Goal: Information Seeking & Learning: Check status

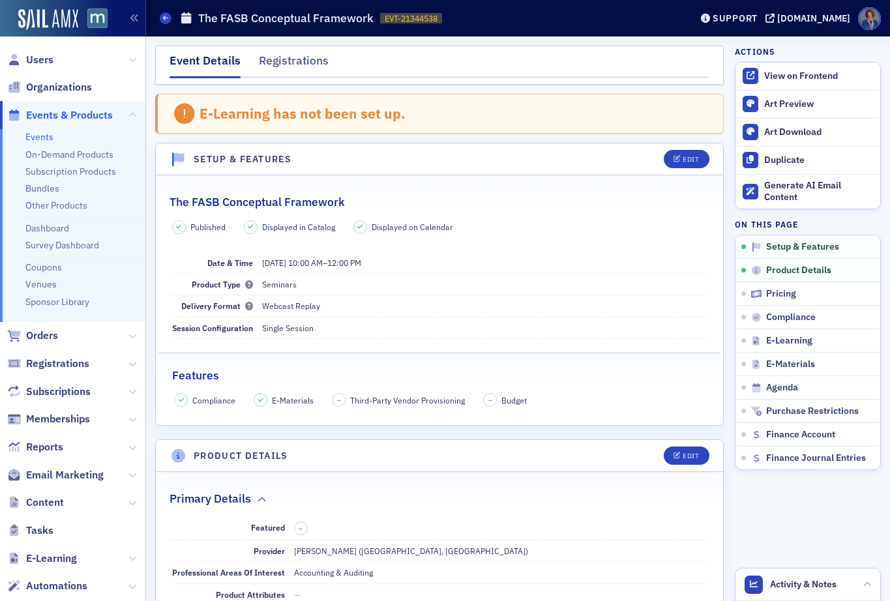
click at [46, 141] on link "Events" at bounding box center [39, 137] width 28 height 12
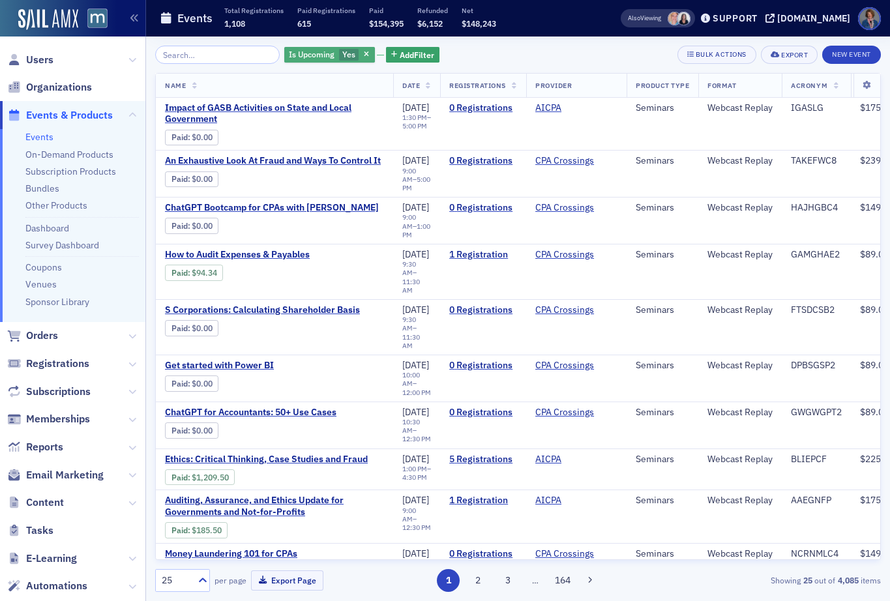
click at [298, 54] on span "Is Upcoming" at bounding box center [312, 54] width 46 height 10
click at [312, 80] on input "No" at bounding box center [308, 80] width 12 height 12
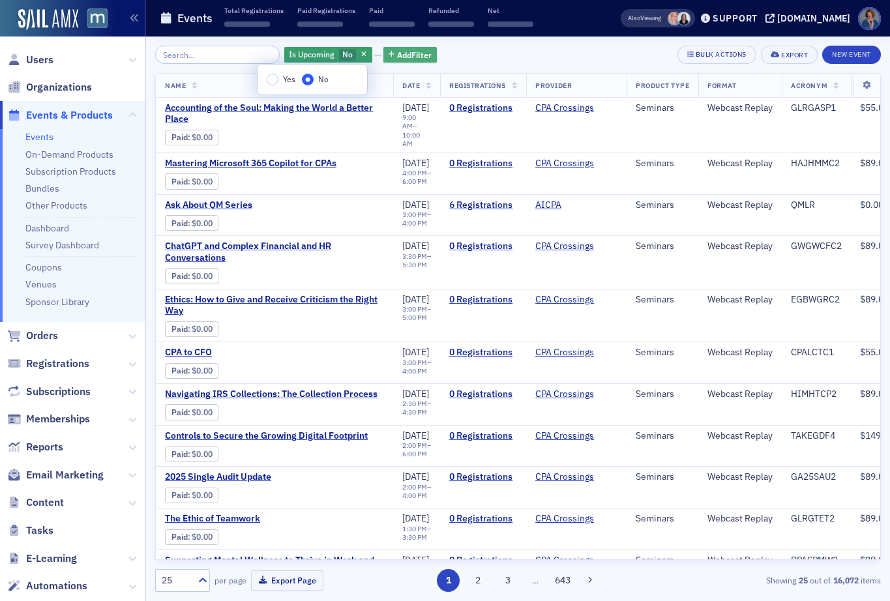
click at [407, 56] on span "Add Filter" at bounding box center [414, 55] width 35 height 12
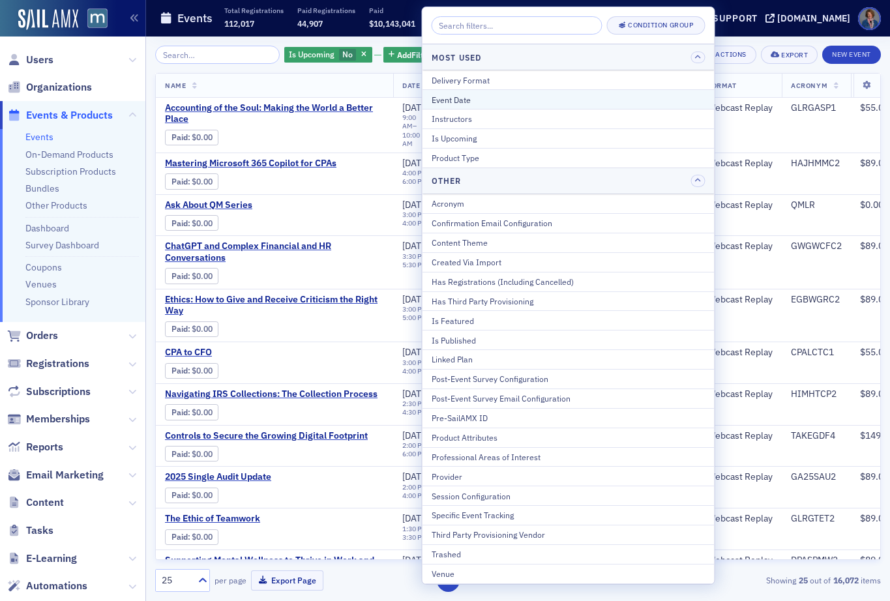
click at [463, 100] on div "Event Date" at bounding box center [569, 100] width 274 height 12
select select "9"
select select "2025"
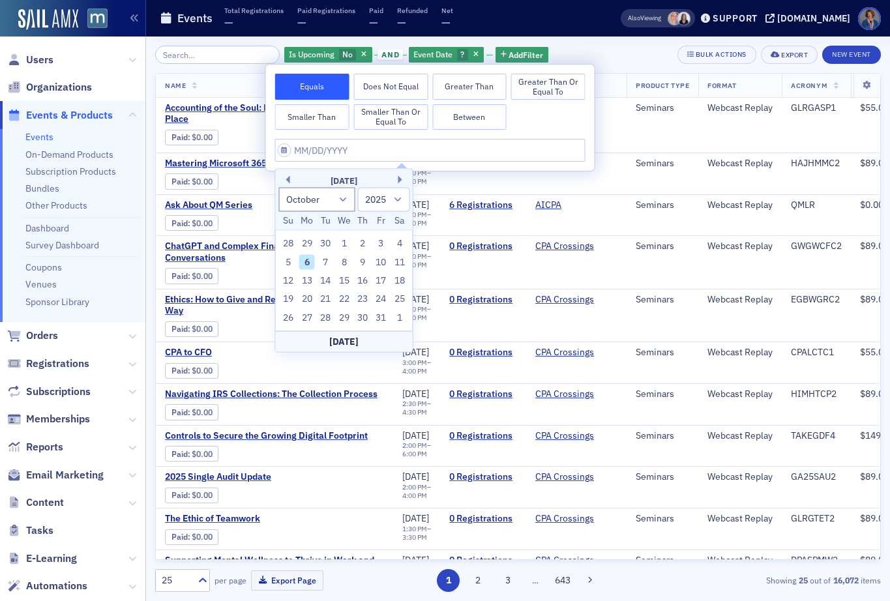
click at [445, 117] on button "Between" at bounding box center [469, 117] width 74 height 26
select select "9"
select select "2025"
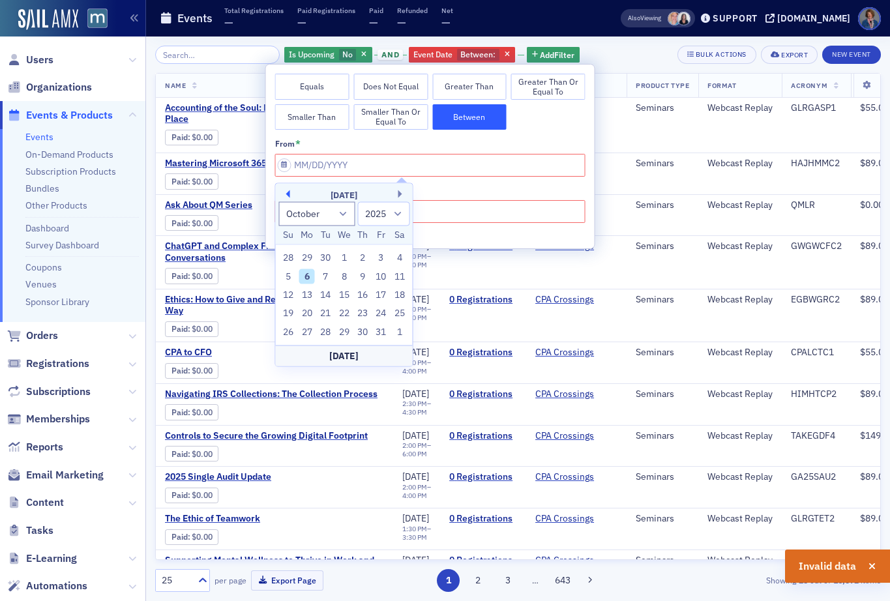
click at [286, 194] on button "Previous Month" at bounding box center [286, 194] width 8 height 8
select select "8"
click at [305, 258] on div "1" at bounding box center [307, 258] width 16 height 16
type input "09/01/2025"
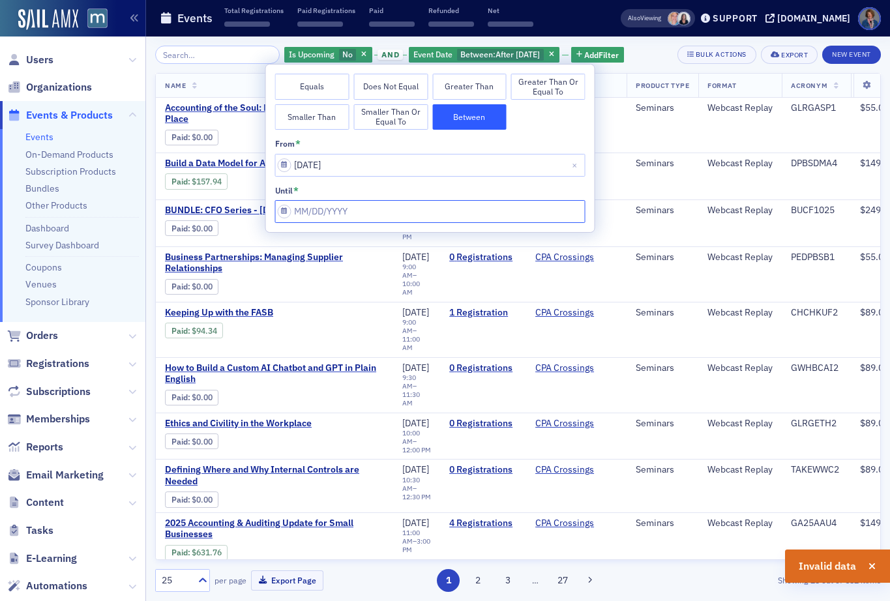
select select "9"
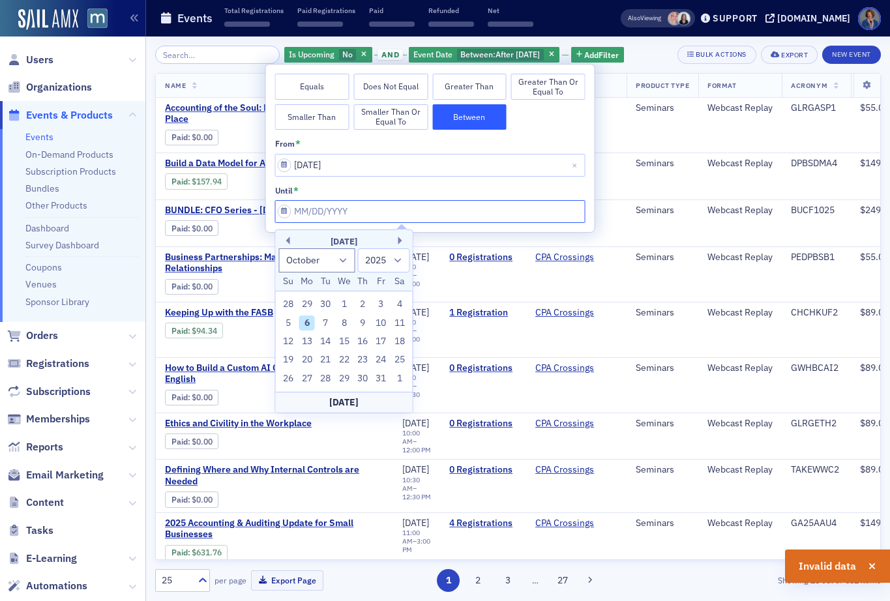
click at [345, 209] on input "from *" at bounding box center [430, 211] width 310 height 23
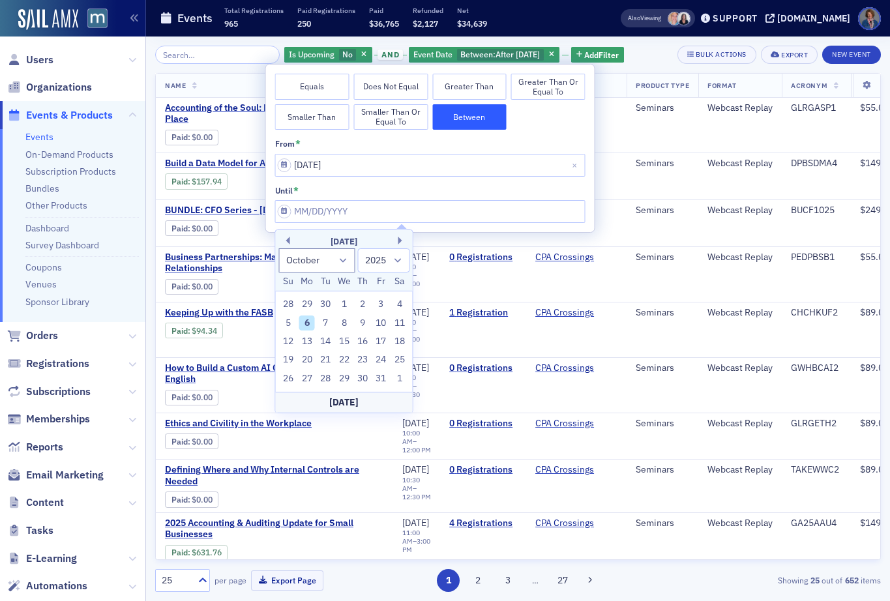
click at [326, 305] on div "30" at bounding box center [326, 305] width 16 height 16
type input "09/30/2025"
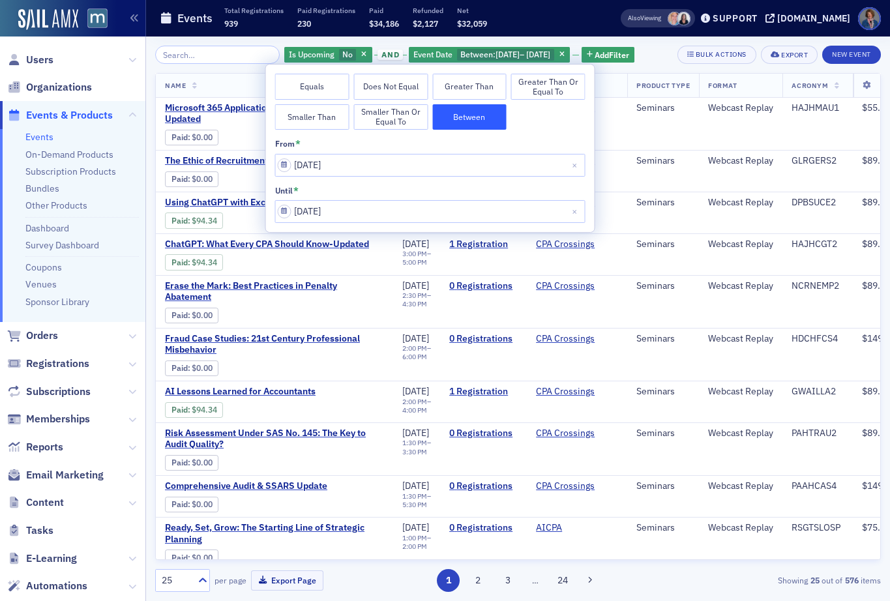
click at [460, 182] on div "from * 09/01/2025 until * 09/30/2025" at bounding box center [430, 181] width 310 height 84
click at [618, 57] on span "Add Filter" at bounding box center [612, 55] width 35 height 12
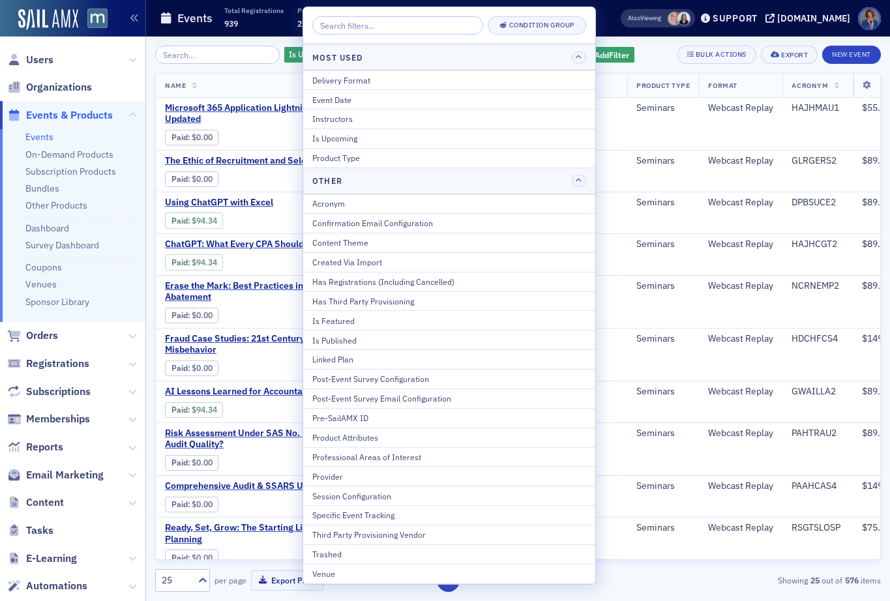
drag, startPoint x: 342, startPoint y: 474, endPoint x: 363, endPoint y: 450, distance: 31.5
click at [342, 473] on div "Provider" at bounding box center [449, 477] width 274 height 12
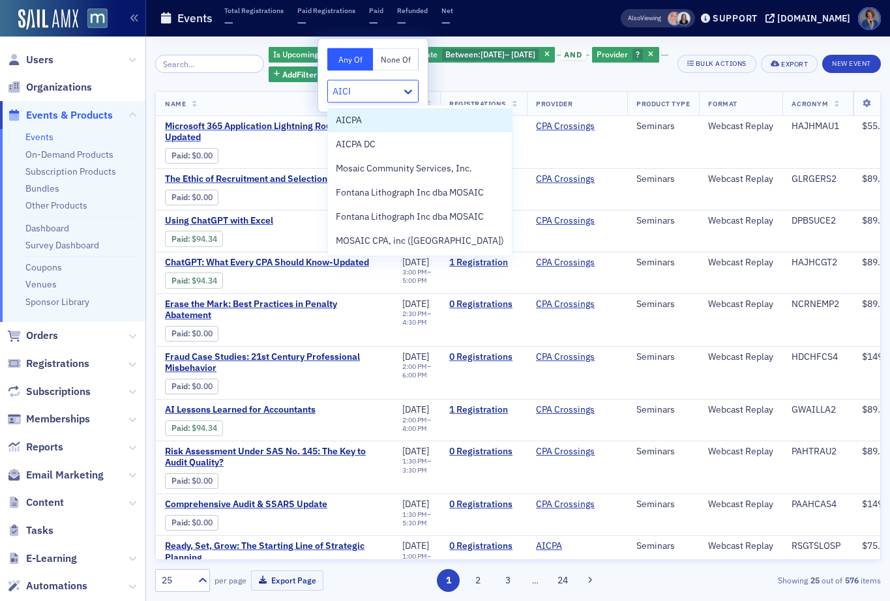
type input "AICPA"
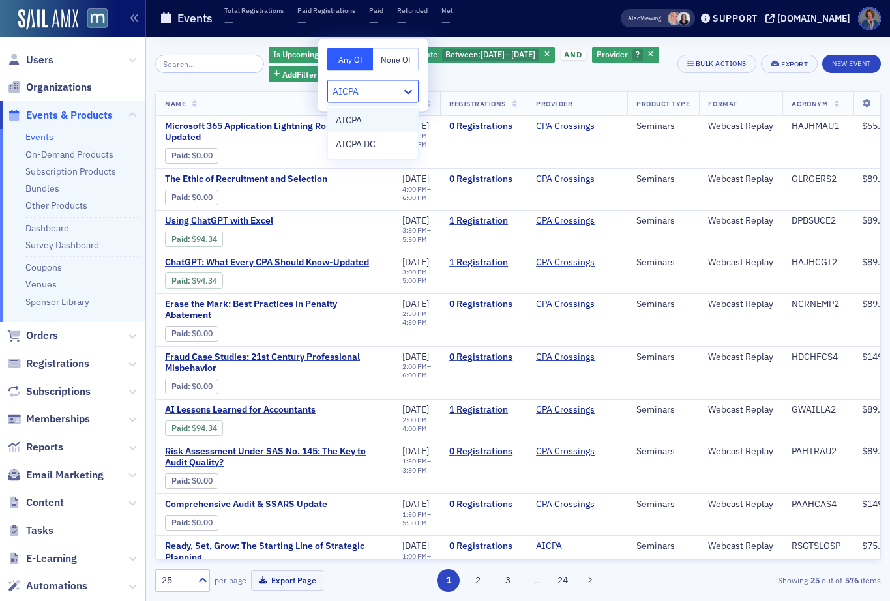
click at [374, 125] on div "AICPA" at bounding box center [373, 120] width 74 height 14
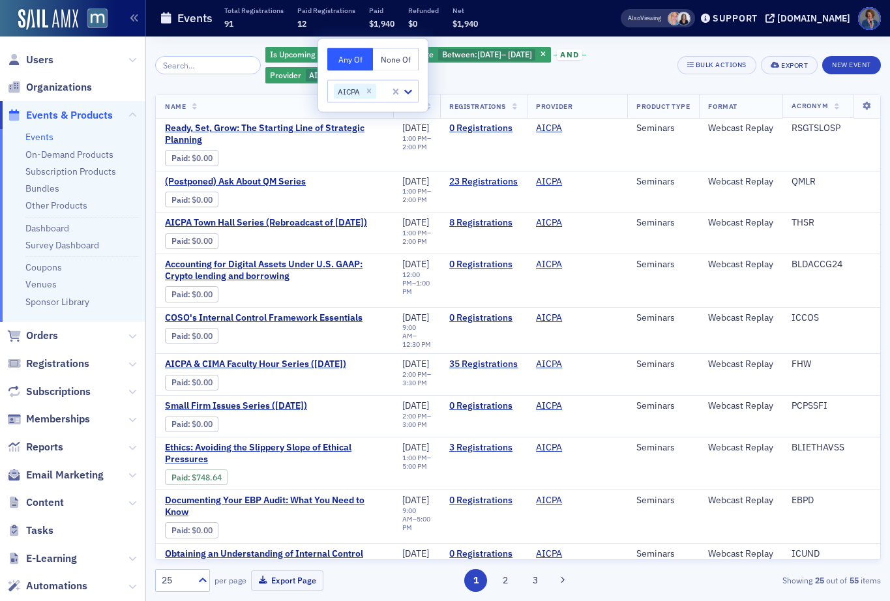
click at [568, 78] on div "Is Upcoming No and Event Date Between : 9/1/2025 – 9/30/2025 and Provider AICPA…" at bounding box center [466, 65] width 403 height 39
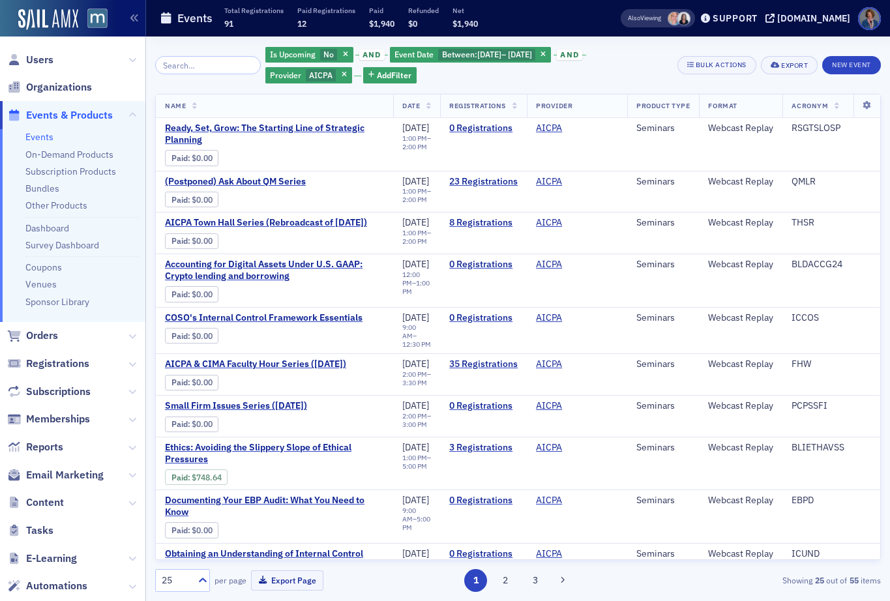
click at [582, 55] on span "and" at bounding box center [569, 55] width 25 height 10
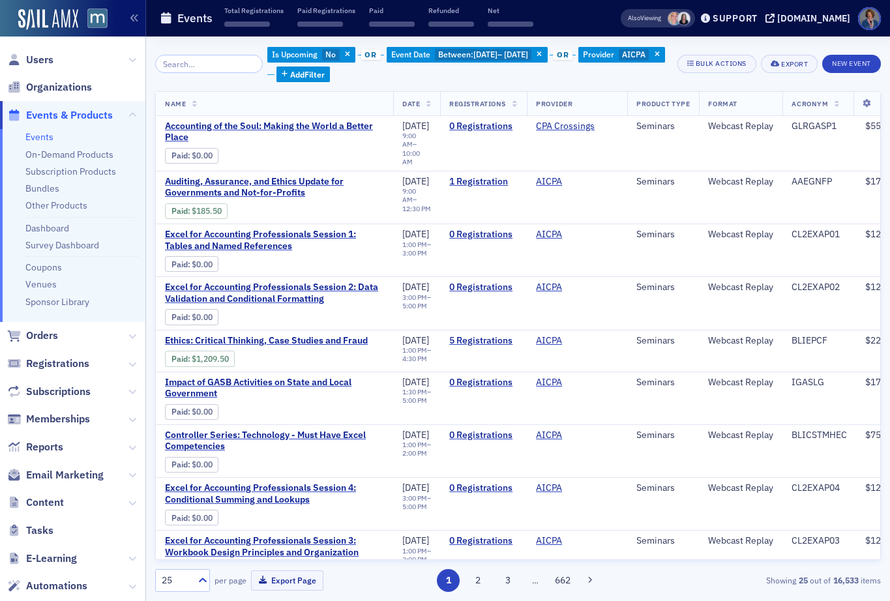
click at [573, 53] on span "or" at bounding box center [563, 55] width 20 height 10
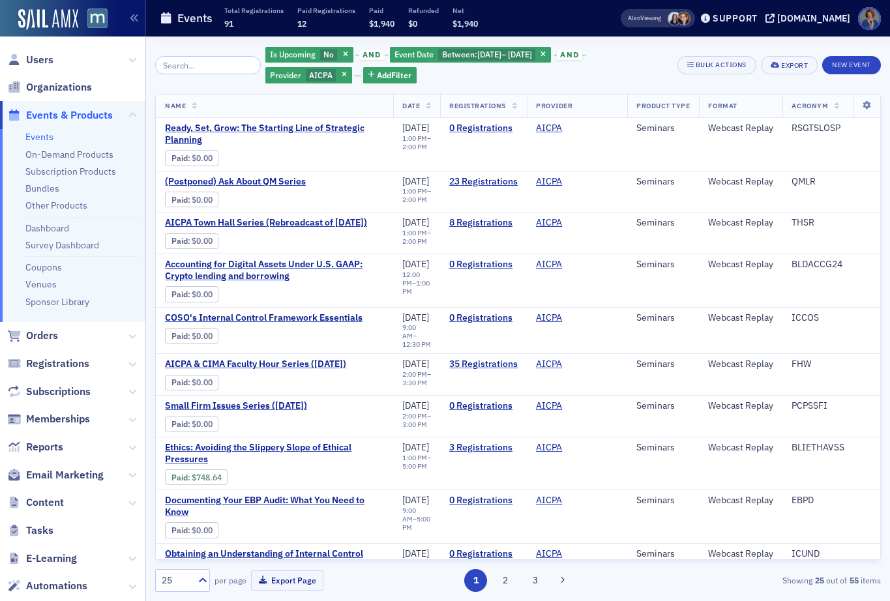
click at [427, 107] on icon at bounding box center [428, 106] width 5 height 7
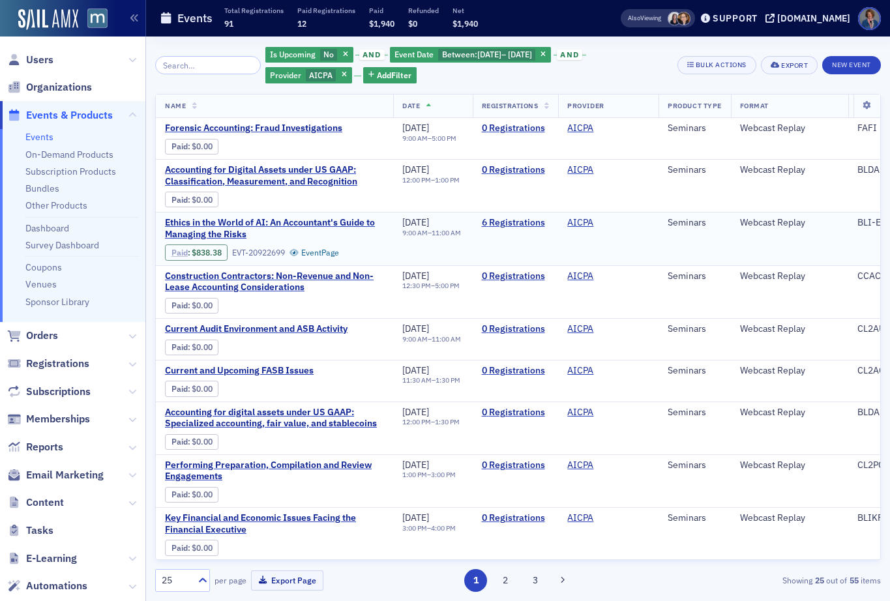
click at [179, 256] on link "Paid" at bounding box center [180, 253] width 16 height 10
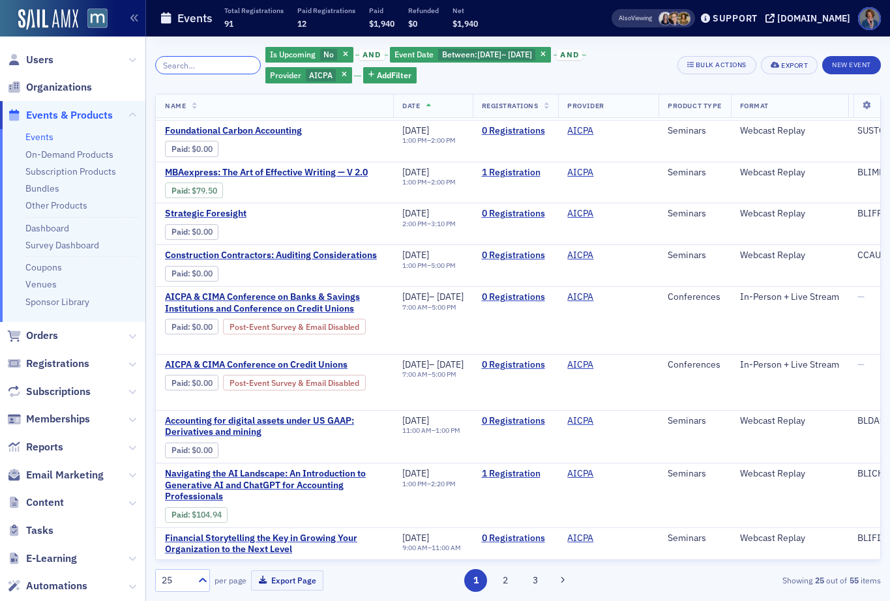
scroll to position [797, 0]
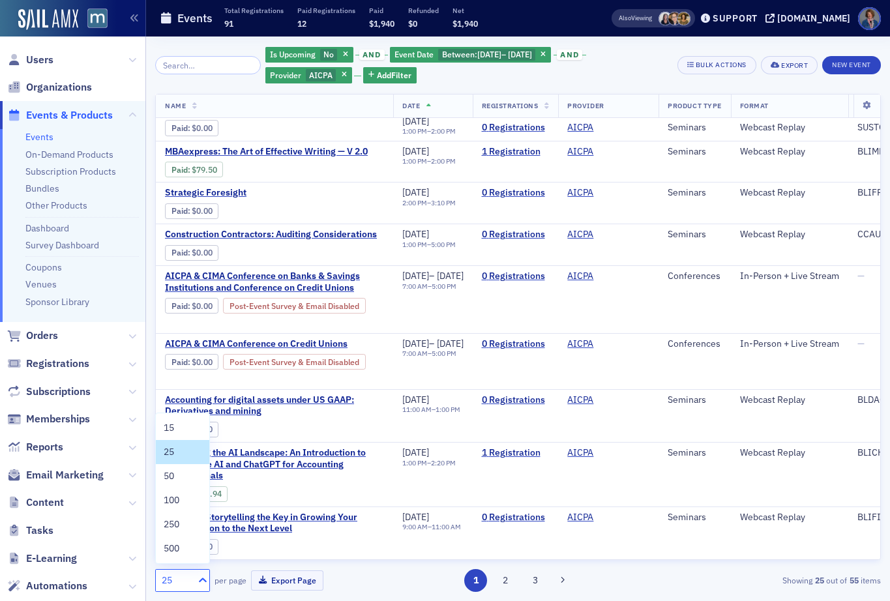
click at [197, 582] on icon at bounding box center [202, 580] width 13 height 13
click at [183, 500] on div "100" at bounding box center [183, 501] width 38 height 14
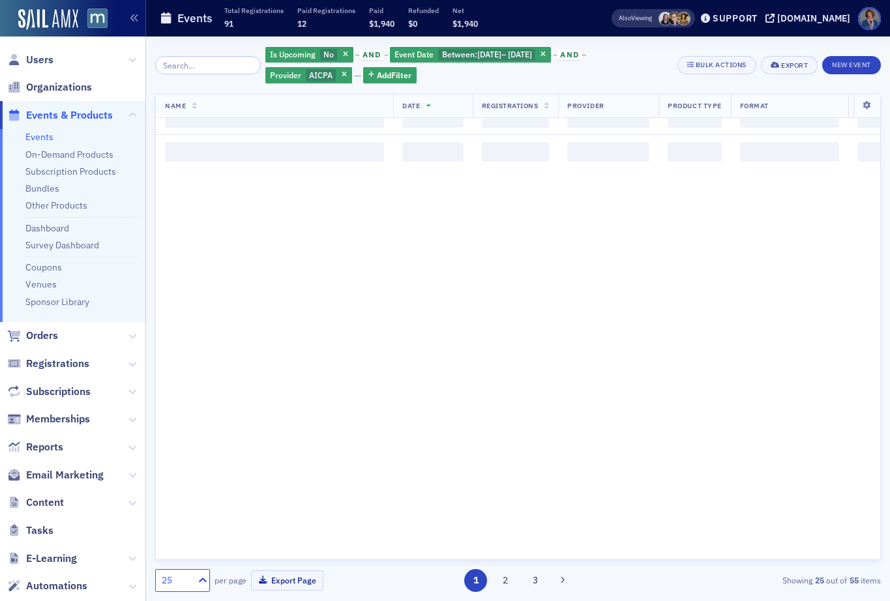
scroll to position [0, 0]
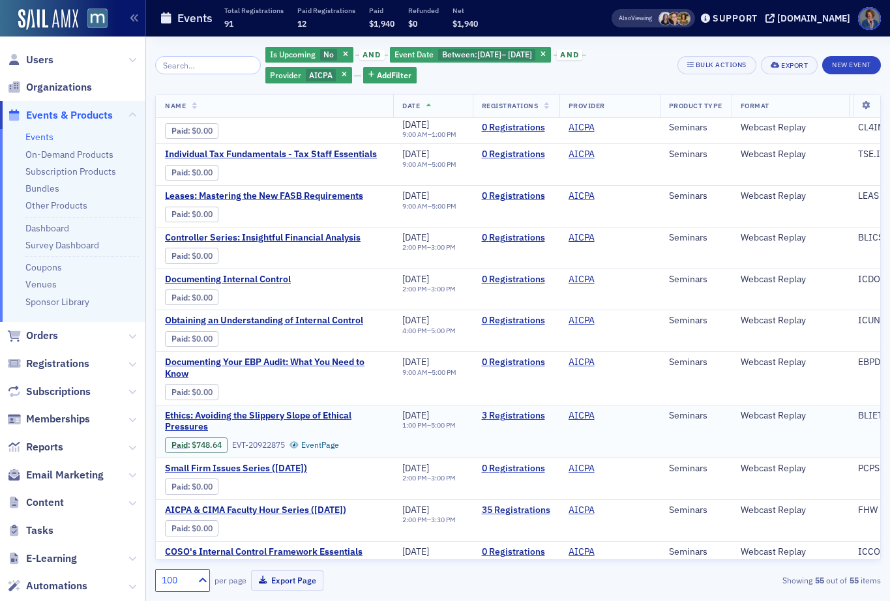
scroll to position [2035, 0]
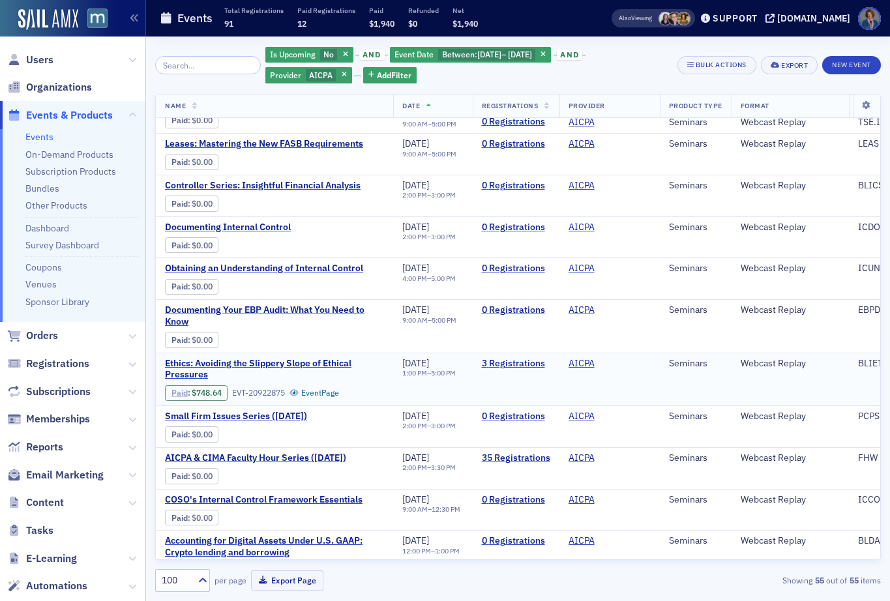
click at [177, 395] on link "Paid" at bounding box center [180, 393] width 16 height 10
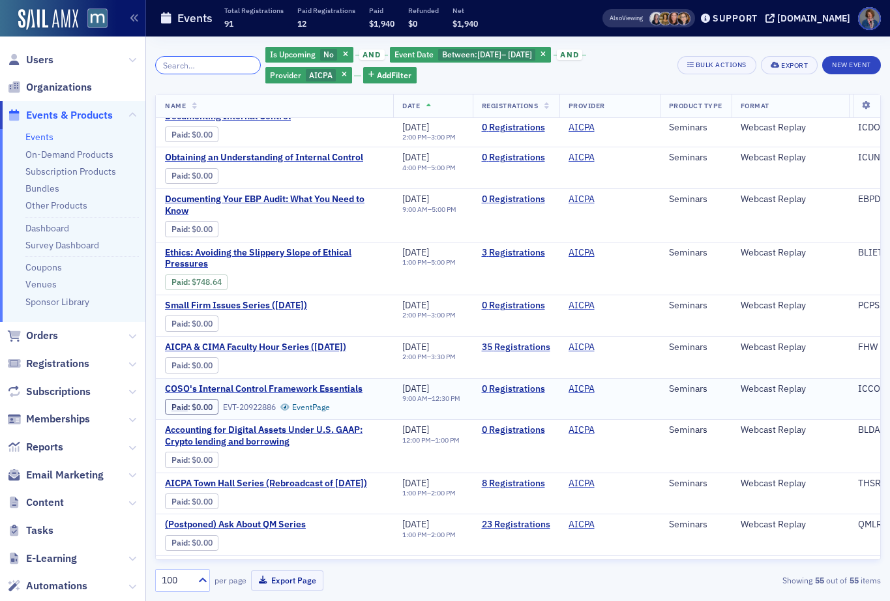
scroll to position [2149, 0]
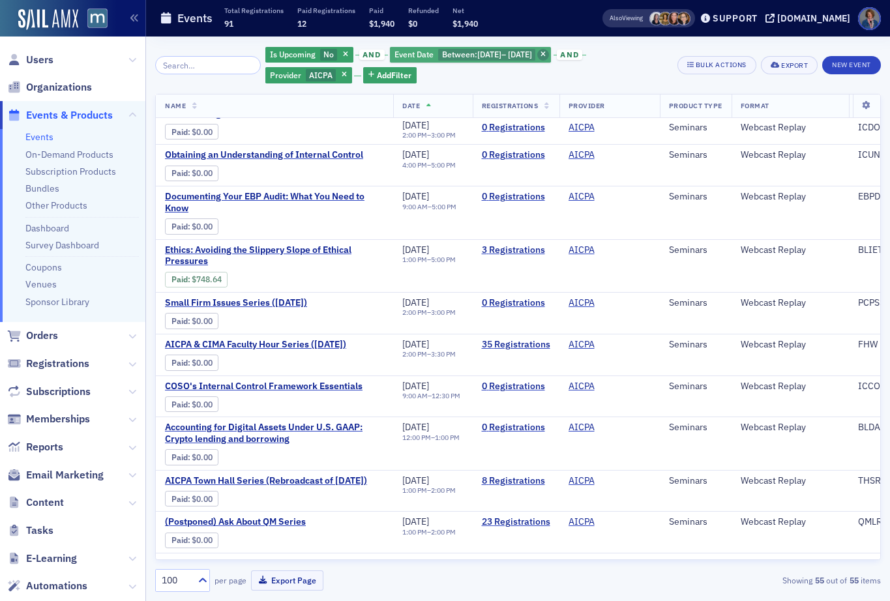
click at [546, 53] on icon "button" at bounding box center [543, 55] width 5 height 7
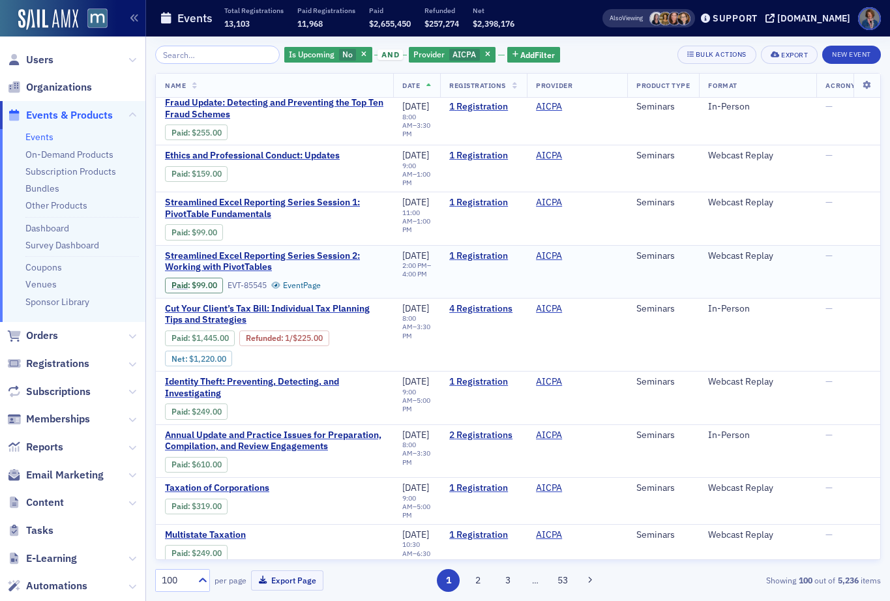
scroll to position [1514, 0]
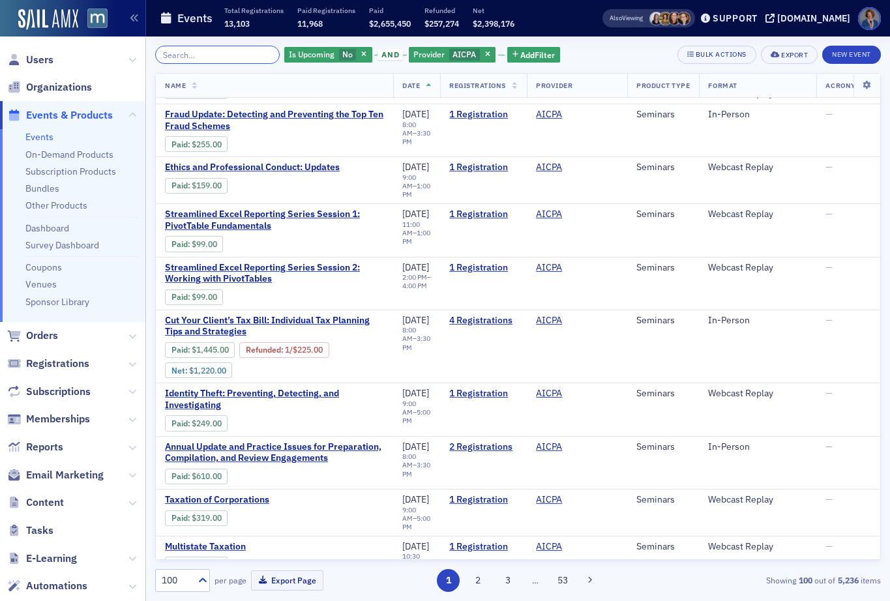
click at [213, 57] on input "search" at bounding box center [217, 55] width 125 height 18
click at [485, 53] on icon "button" at bounding box center [487, 55] width 5 height 7
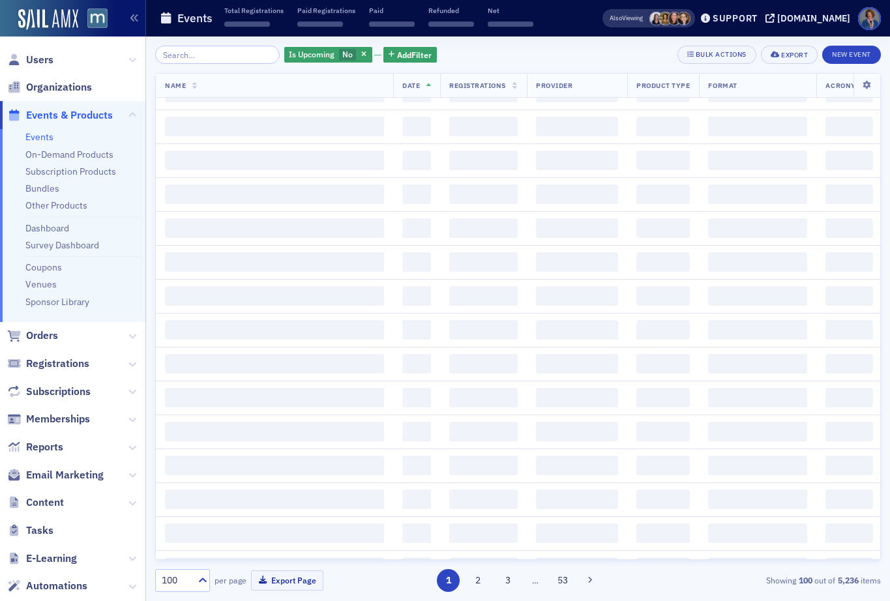
scroll to position [4886, 0]
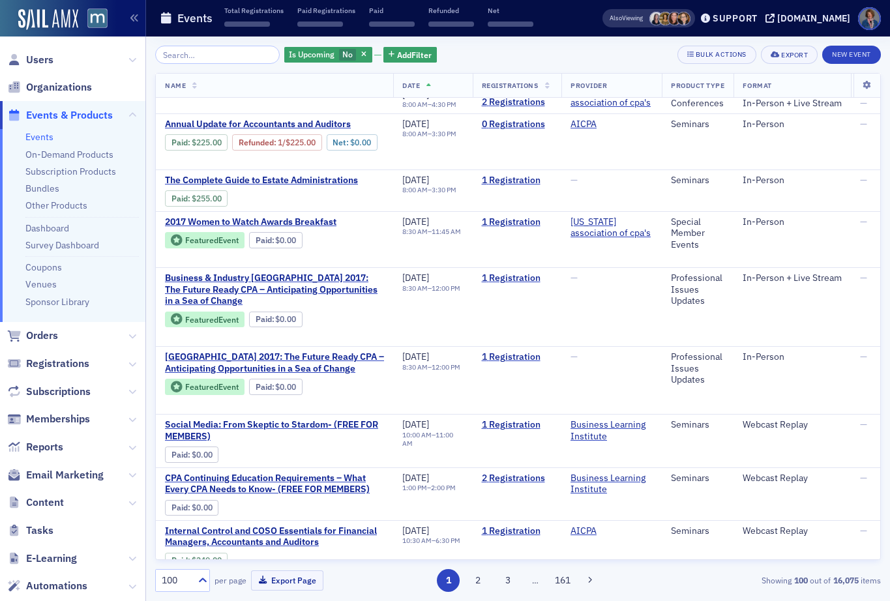
click at [306, 63] on div "Is Upcoming No" at bounding box center [328, 55] width 88 height 18
click at [272, 82] on input "Yes" at bounding box center [271, 80] width 12 height 12
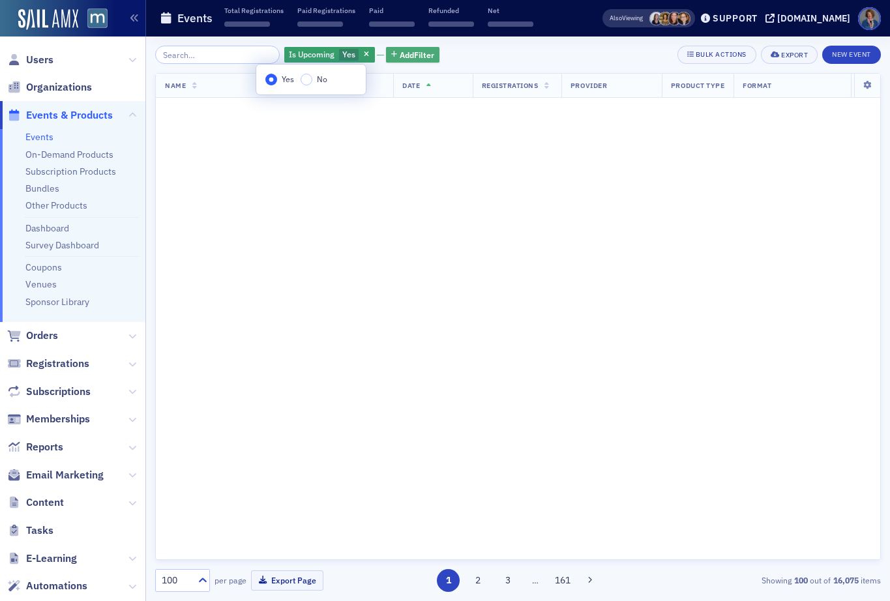
click at [402, 53] on span "Add Filter" at bounding box center [417, 55] width 35 height 12
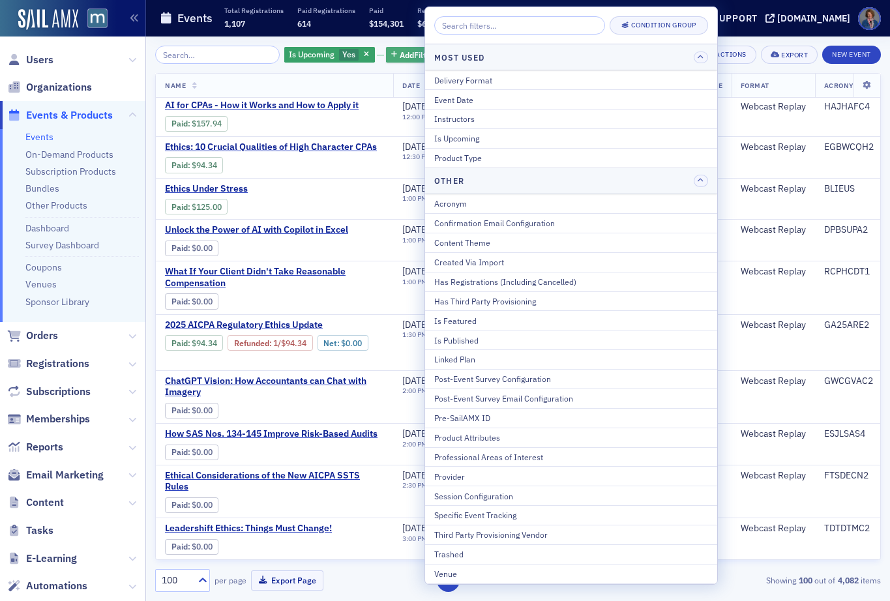
scroll to position [4414, 0]
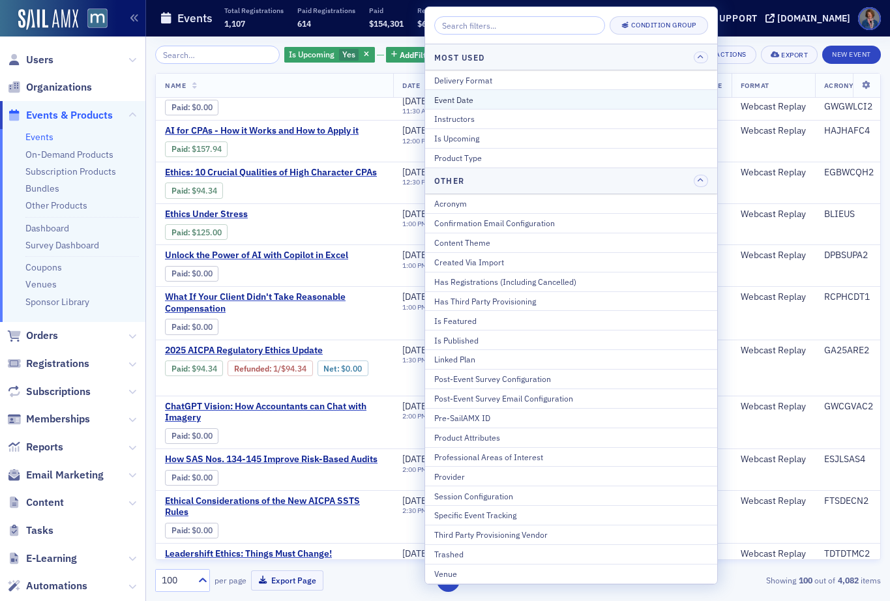
click at [473, 99] on div "Event Date" at bounding box center [571, 100] width 274 height 12
select select "9"
select select "2025"
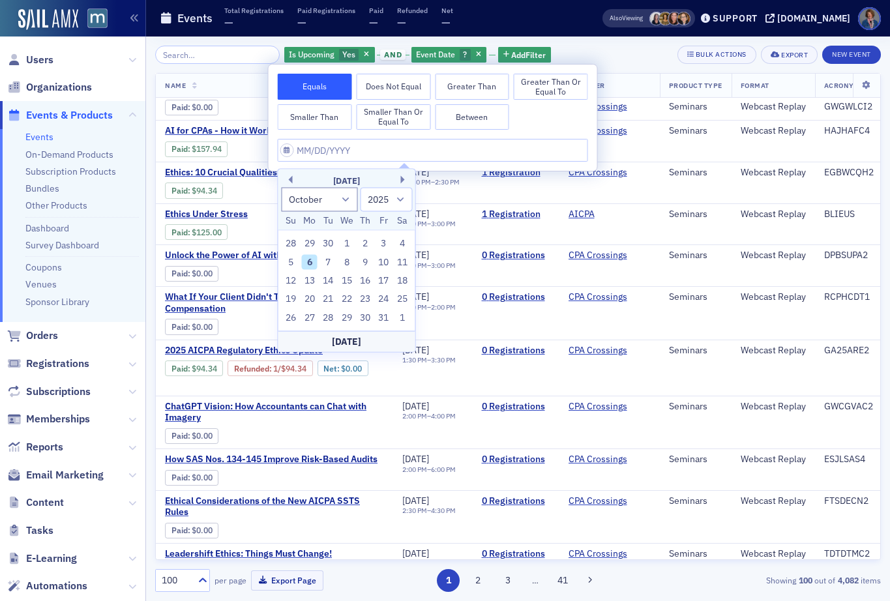
click at [399, 177] on div "October 2025" at bounding box center [346, 181] width 137 height 13
click at [402, 181] on button "Next Month" at bounding box center [405, 180] width 8 height 8
select select "10"
click at [363, 302] on div "20" at bounding box center [365, 299] width 16 height 16
type input "11/20/2025"
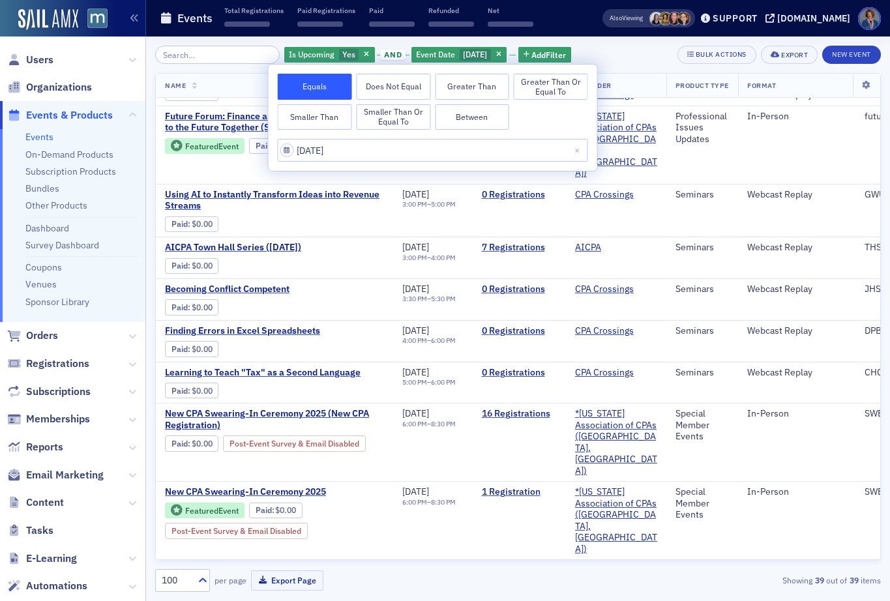
scroll to position [1554, 0]
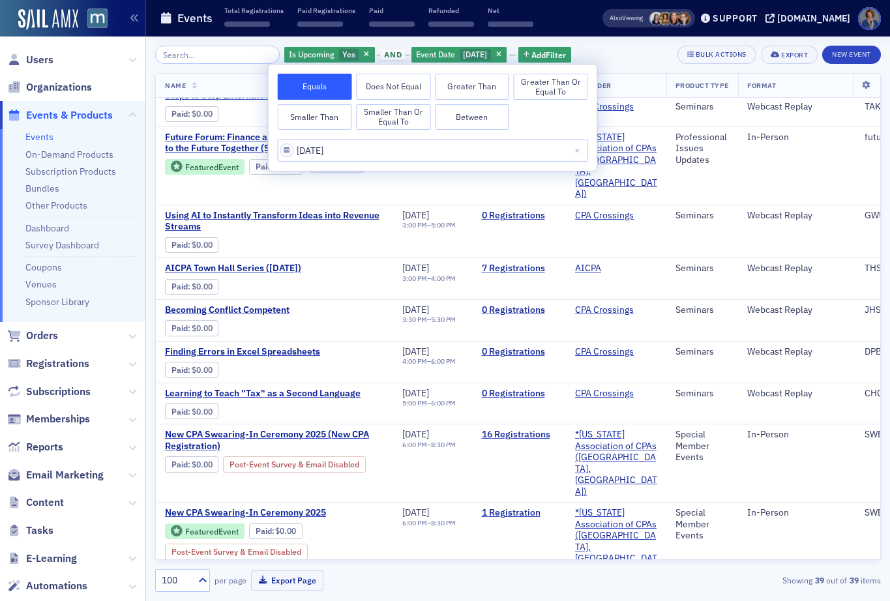
click at [635, 56] on div "Is Upcoming Yes and Event Date 11/20/2025 Add Filter Bulk Actions Export New Ev…" at bounding box center [518, 55] width 726 height 18
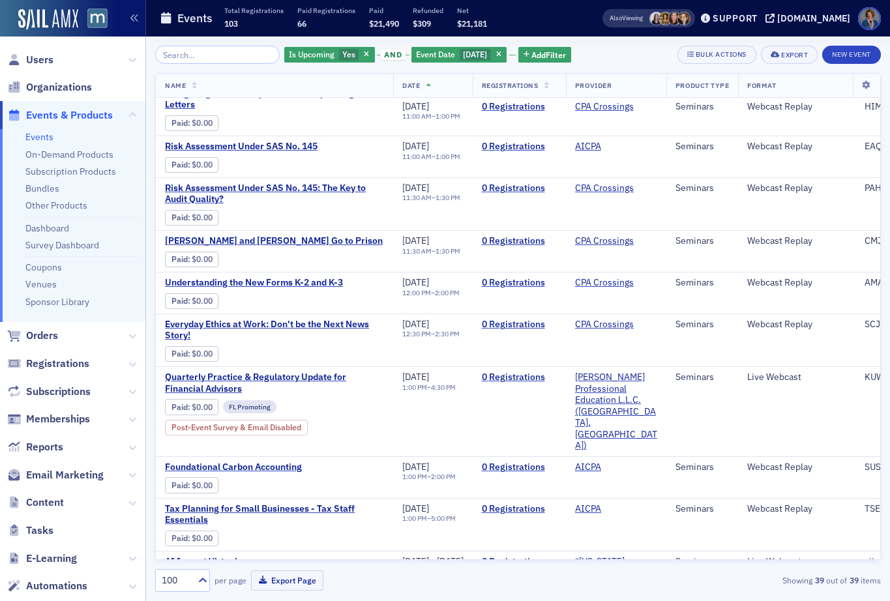
scroll to position [625, 0]
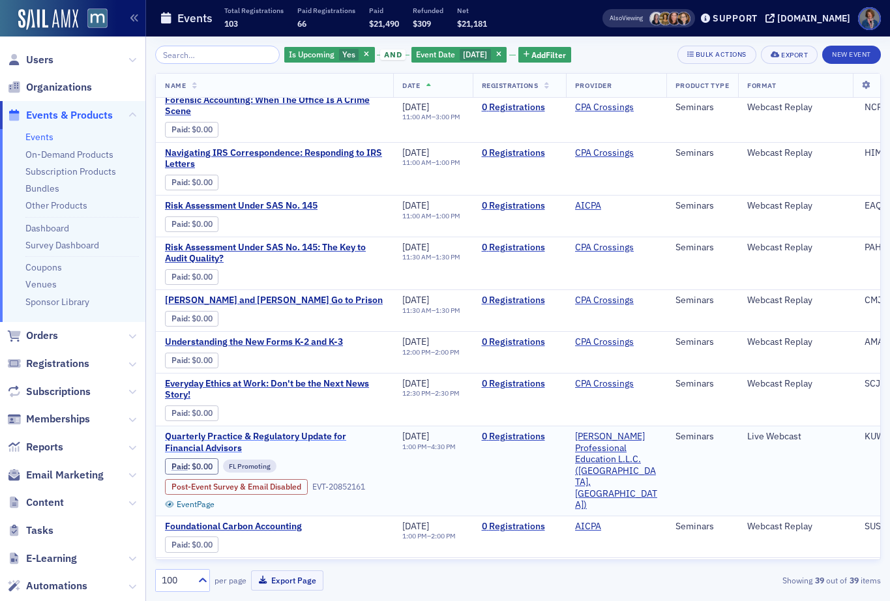
click at [227, 433] on span "Quarterly Practice & Regulatory Update for Financial Advisors" at bounding box center [274, 442] width 219 height 23
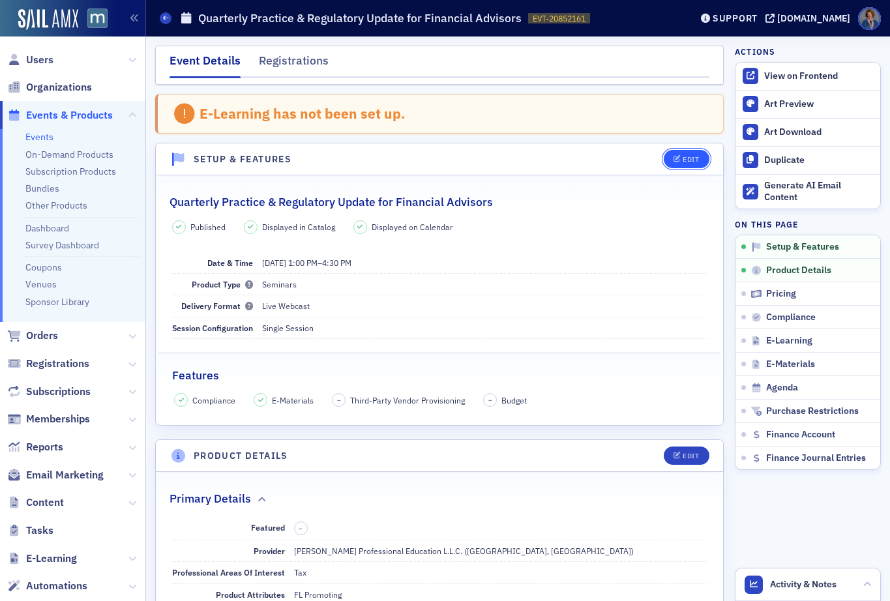
click at [683, 157] on div "Edit" at bounding box center [691, 159] width 16 height 7
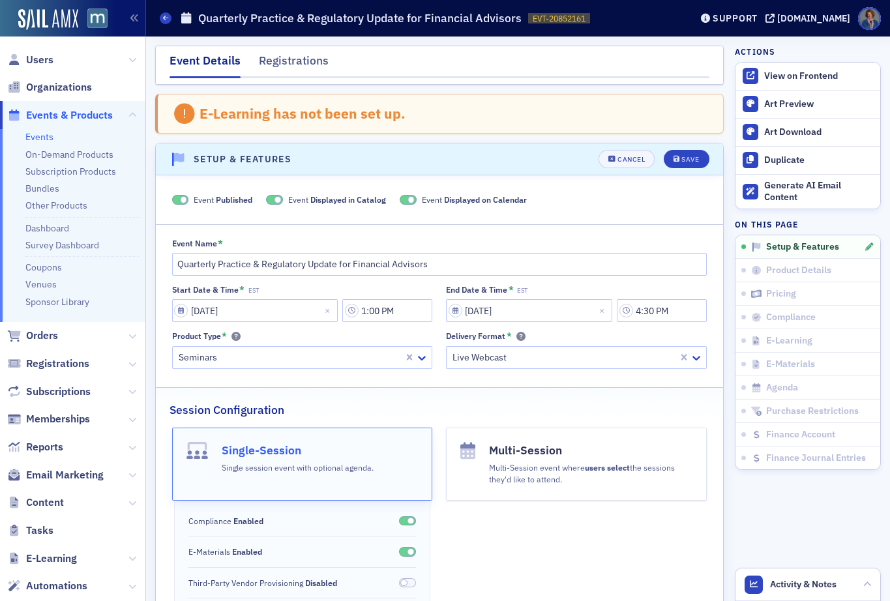
scroll to position [67, 0]
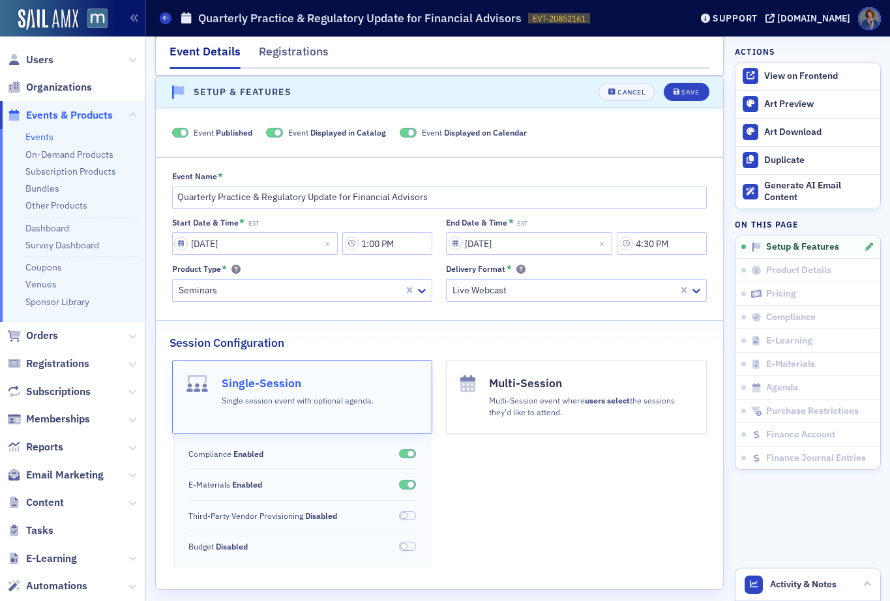
click at [177, 131] on span at bounding box center [180, 133] width 17 height 10
click at [682, 93] on div "Save" at bounding box center [690, 92] width 18 height 7
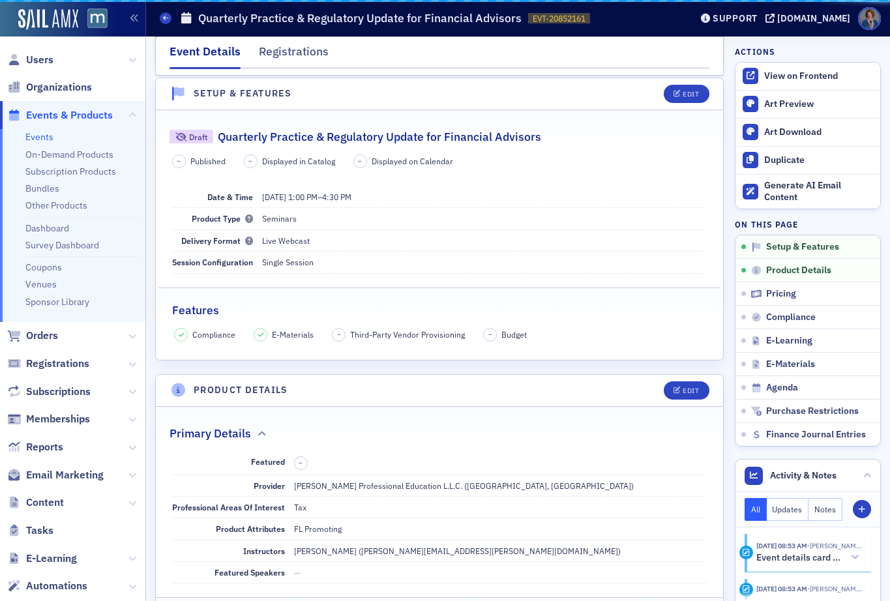
scroll to position [130, 0]
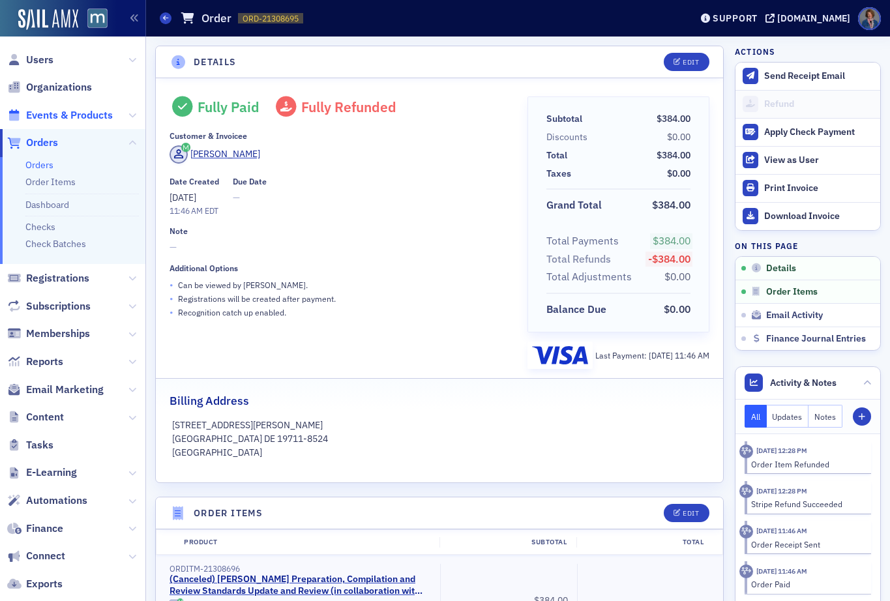
click at [50, 116] on span "Events & Products" at bounding box center [69, 115] width 87 height 14
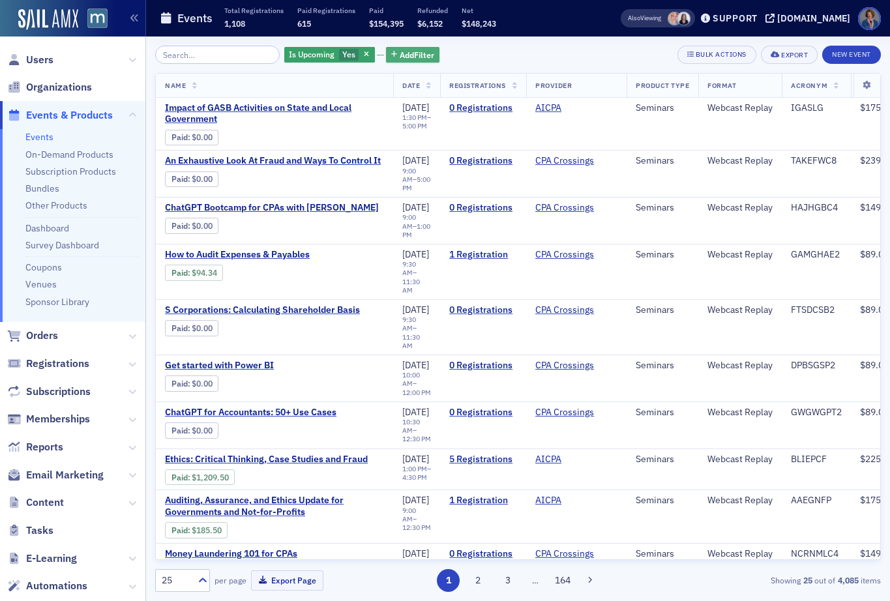
click at [400, 58] on span "Add Filter" at bounding box center [417, 55] width 35 height 12
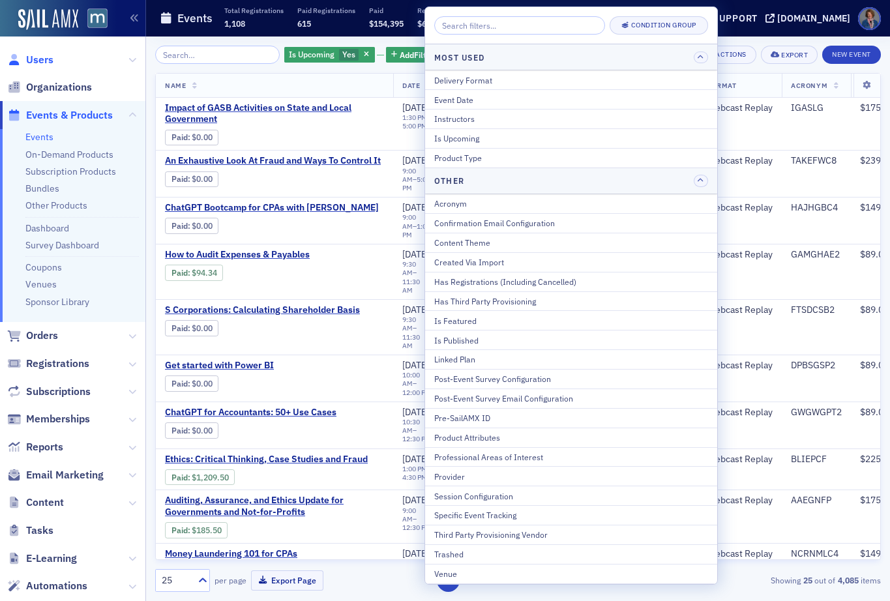
click at [34, 59] on span "Users" at bounding box center [39, 60] width 27 height 14
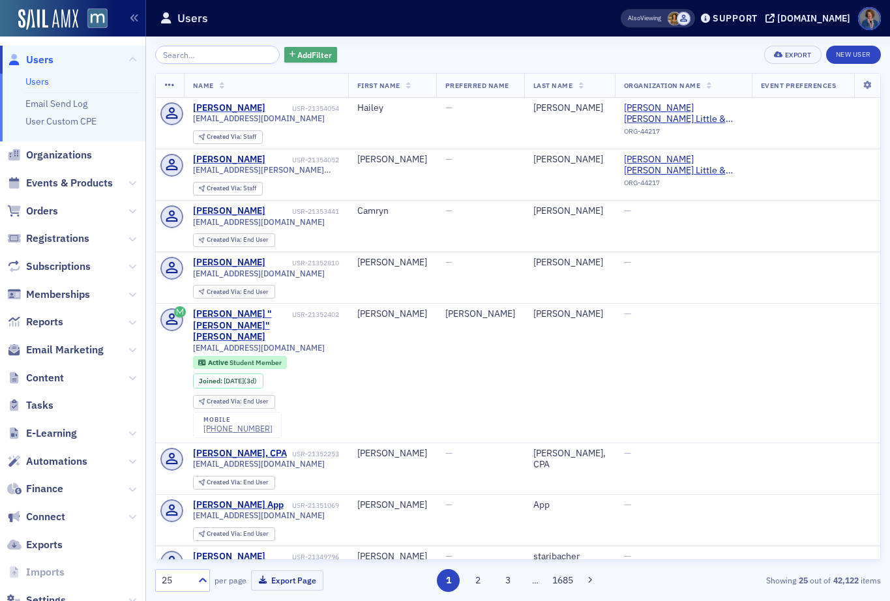
click at [297, 59] on span "Add Filter" at bounding box center [314, 55] width 35 height 12
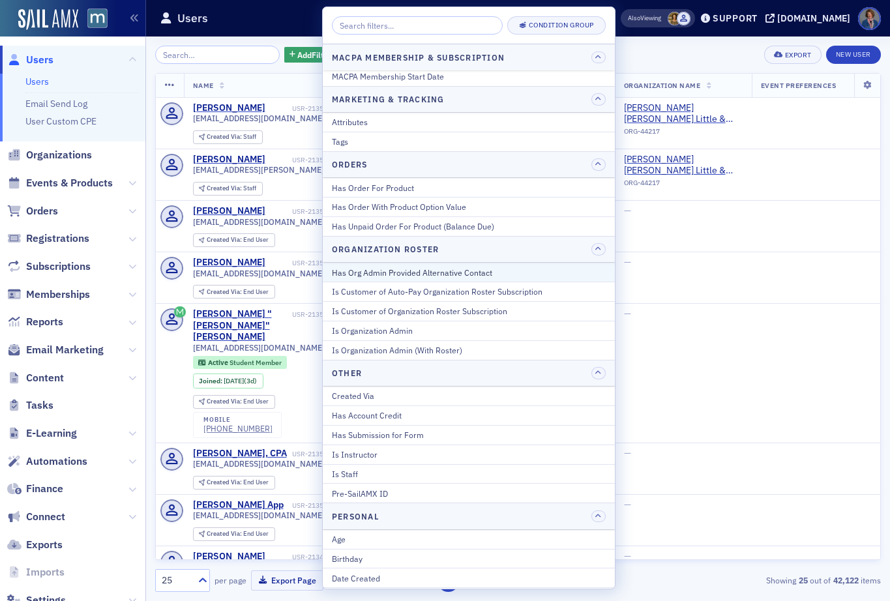
scroll to position [961, 0]
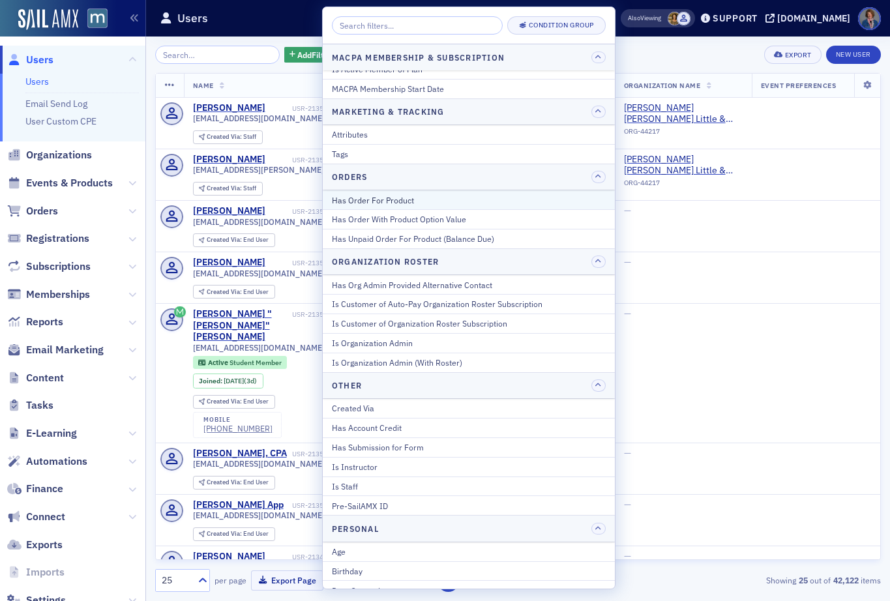
click at [423, 198] on div "Has Order For Product" at bounding box center [469, 200] width 274 height 12
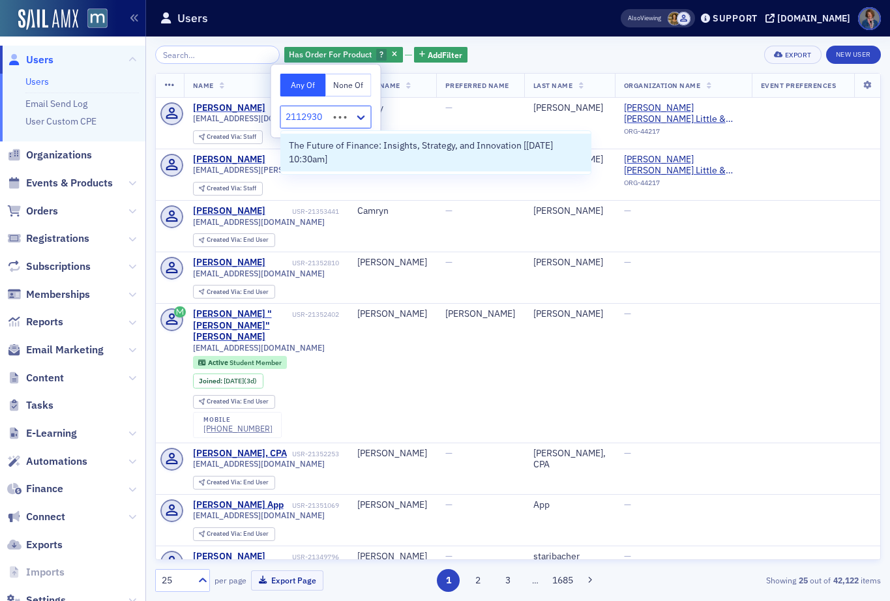
type input "21129303"
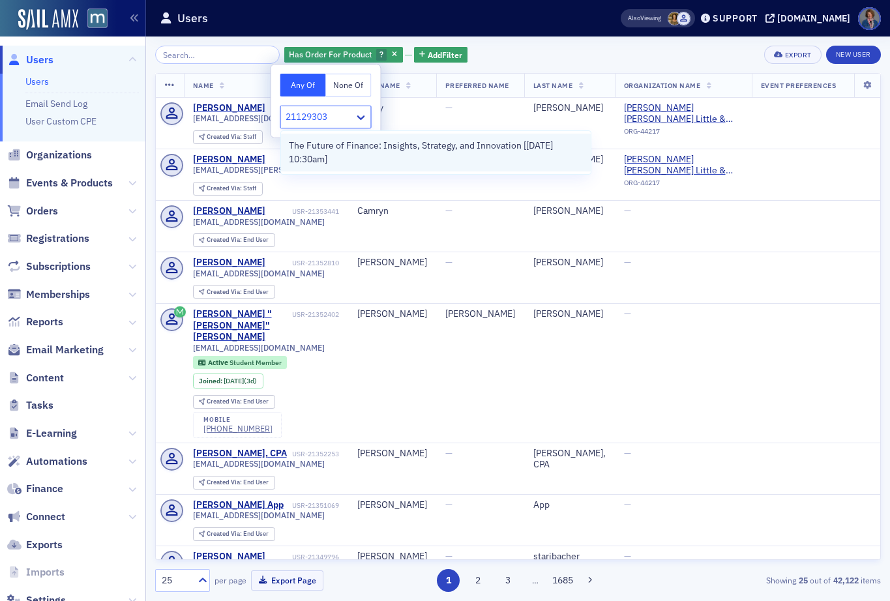
click at [348, 157] on span "The Future of Finance: Insights, Strategy, and Innovation [9/29/2025 10:30am]" at bounding box center [436, 152] width 295 height 27
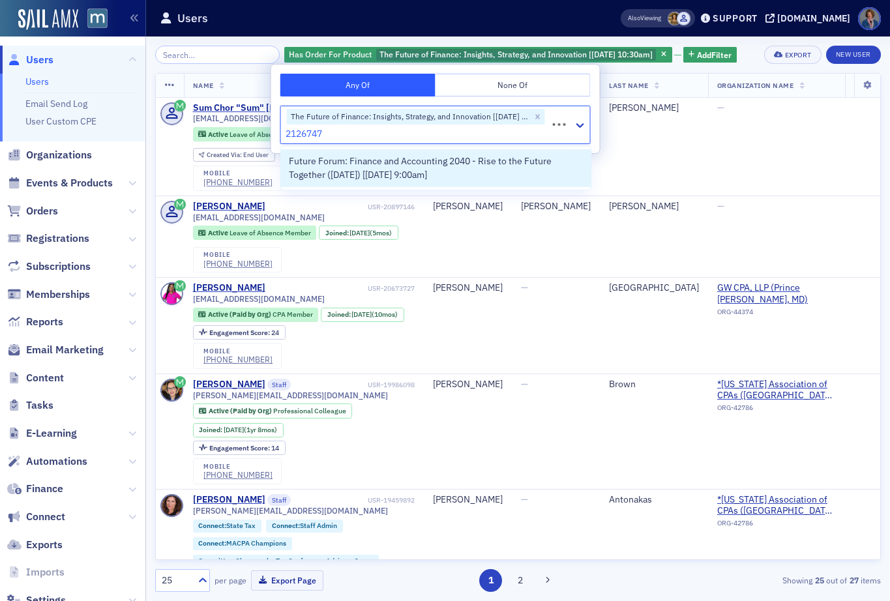
type input "21267471"
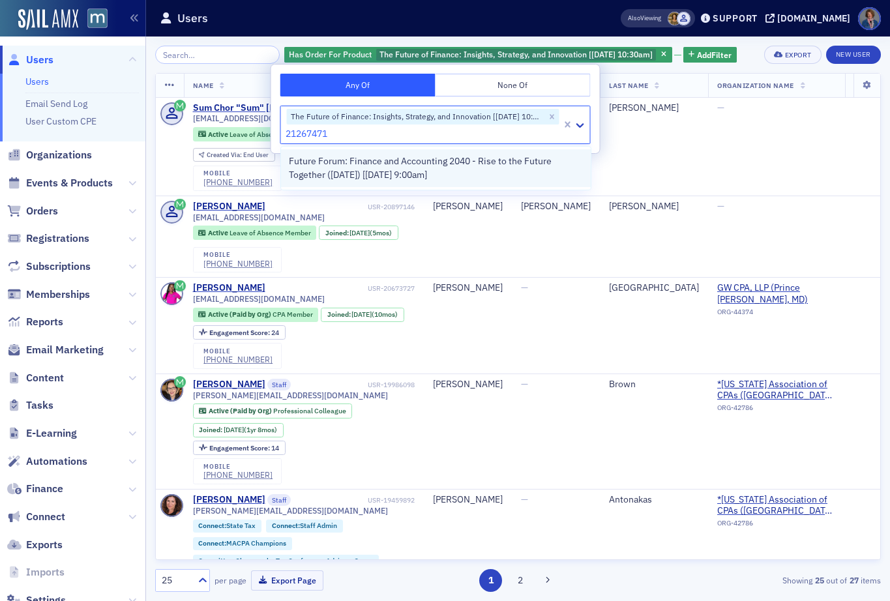
click at [414, 166] on span "Future Forum: Finance and Accounting 2040 - Rise to the Future Together (Octobe…" at bounding box center [436, 168] width 295 height 27
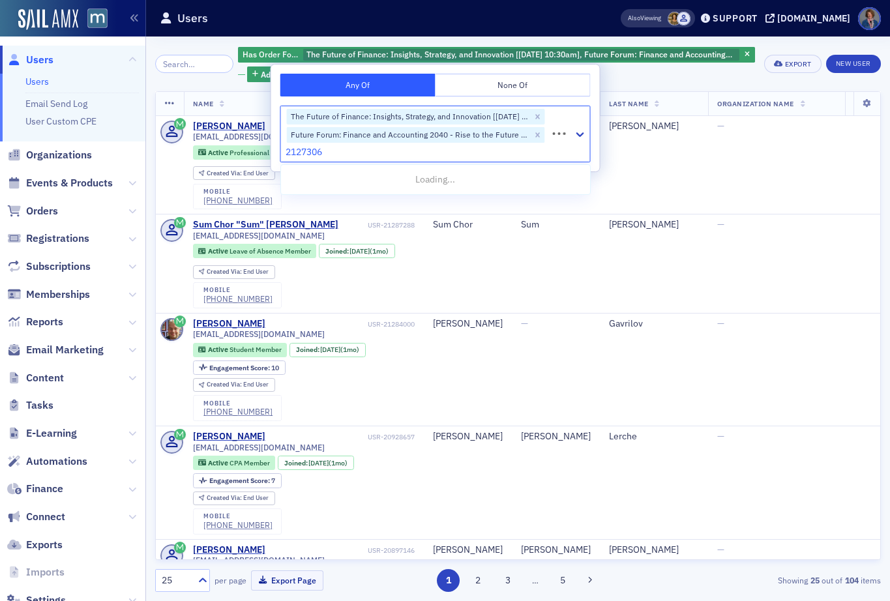
type input "21273064"
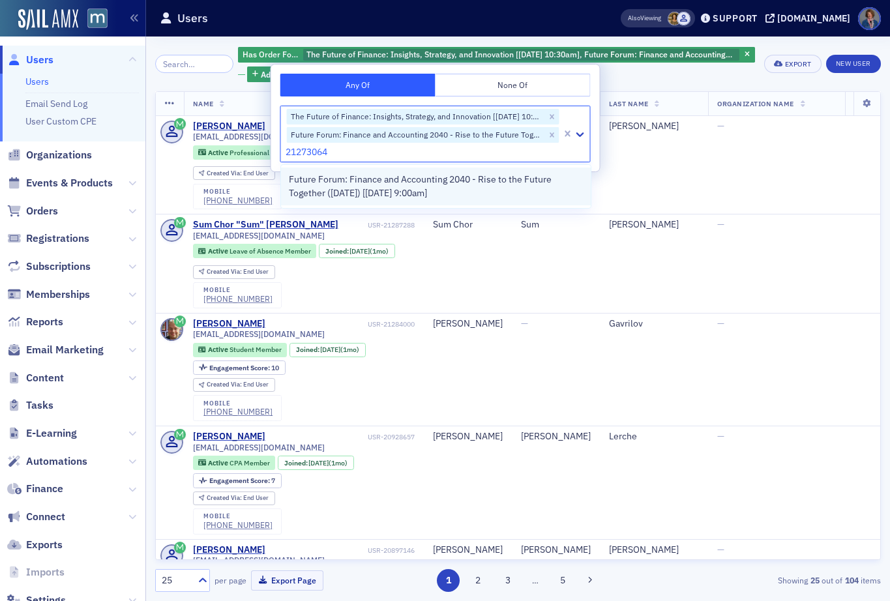
click at [477, 190] on span "Future Forum: Finance and Accounting 2040 - Rise to the Future Together (Novemb…" at bounding box center [436, 186] width 295 height 27
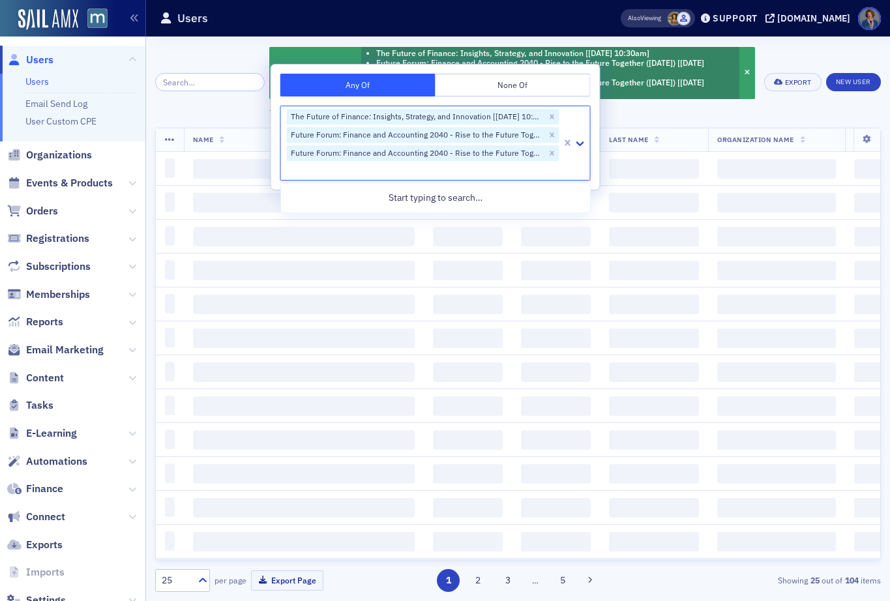
click at [651, 118] on div "Has Order For Product The Future of Finance: Insights, Strategy, and Innovation…" at bounding box center [518, 319] width 726 height 546
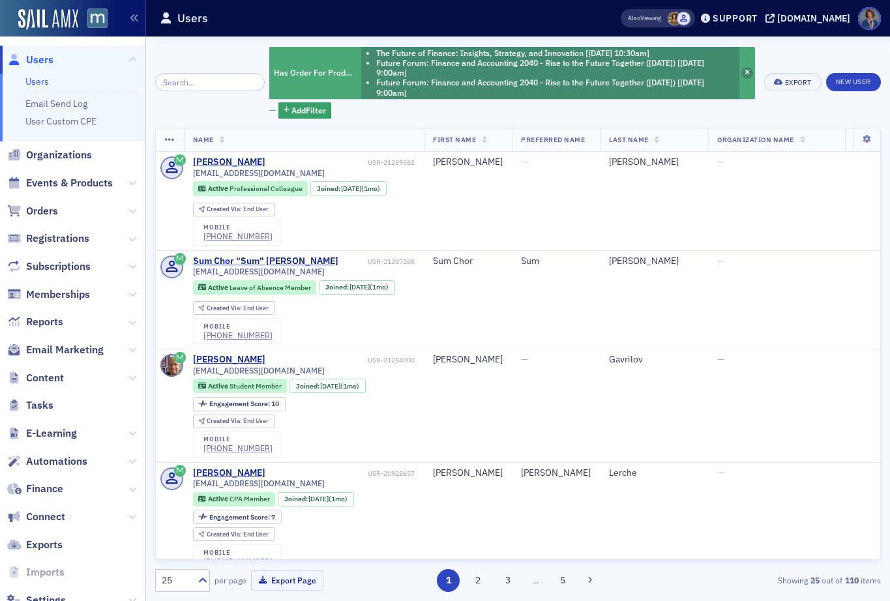
click at [745, 72] on icon "button" at bounding box center [747, 73] width 5 height 7
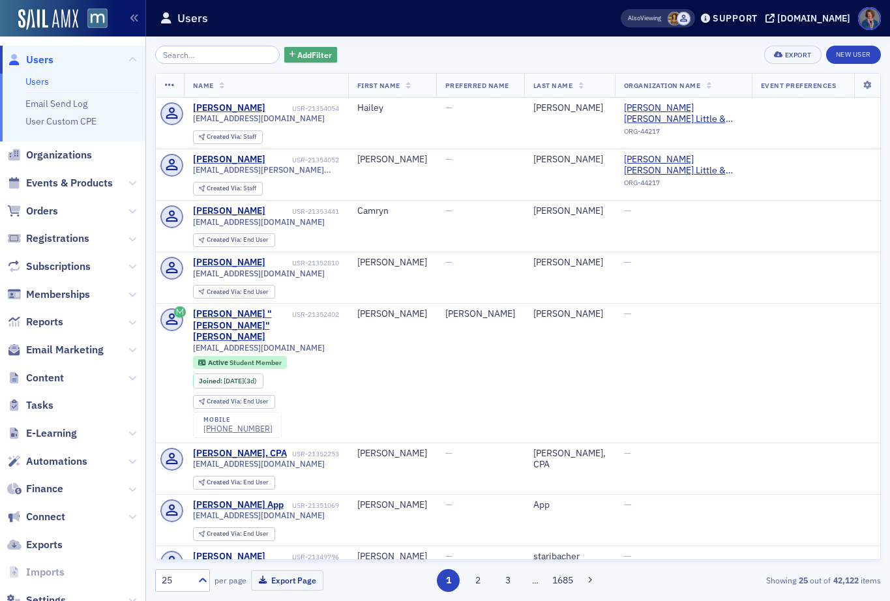
click at [297, 57] on span "Add Filter" at bounding box center [314, 55] width 35 height 12
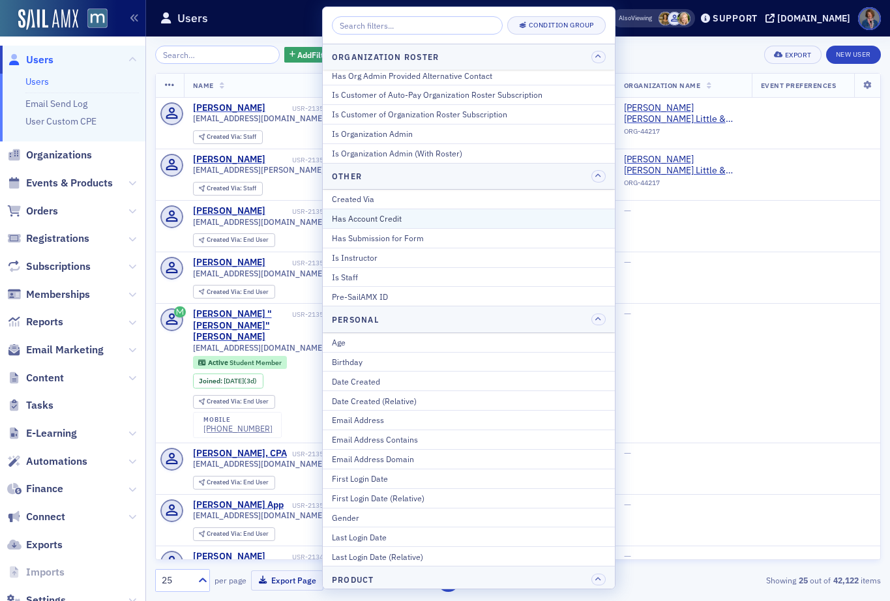
scroll to position [1610, 0]
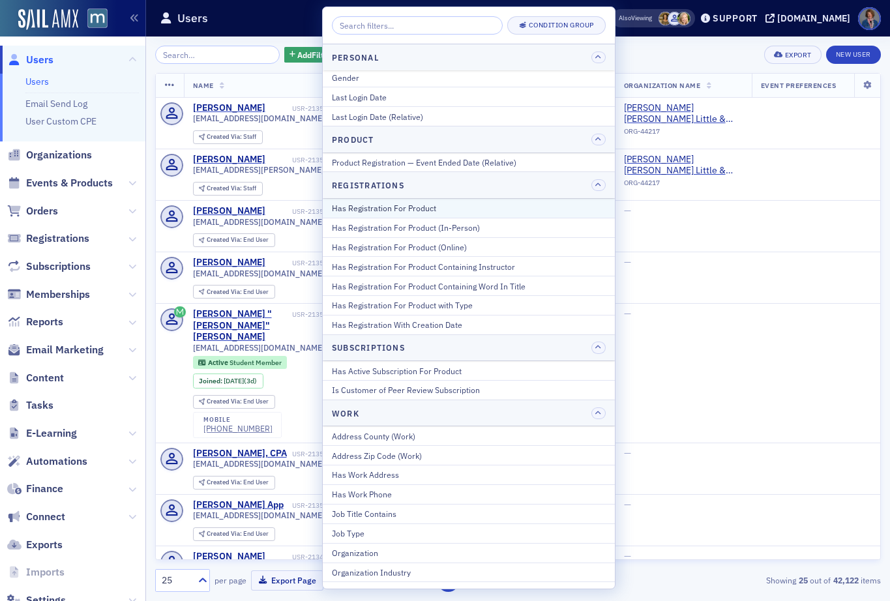
click at [408, 207] on div "Has Registration For Product" at bounding box center [469, 208] width 274 height 12
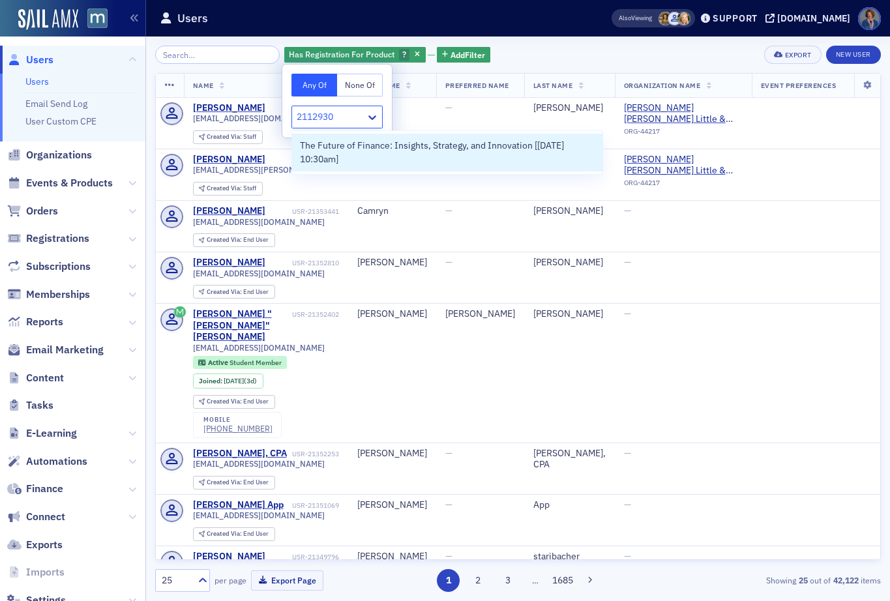
type input "21129303"
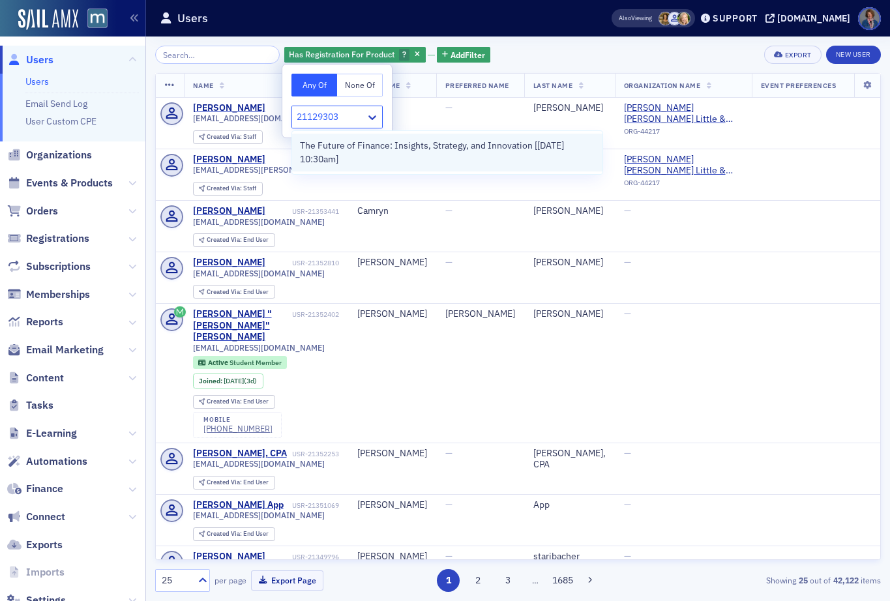
click at [418, 167] on div "The Future of Finance: Insights, Strategy, and Innovation [9/29/2025 10:30am]" at bounding box center [447, 153] width 310 height 38
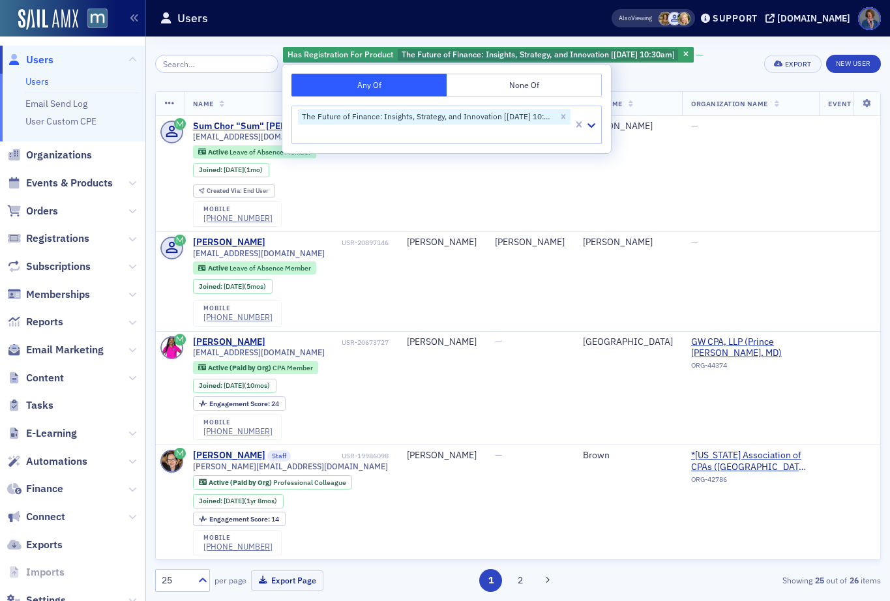
click at [724, 66] on div "Has Registration For Product The Future of Finance: Insights, Strategy, and Inn…" at bounding box center [519, 64] width 472 height 37
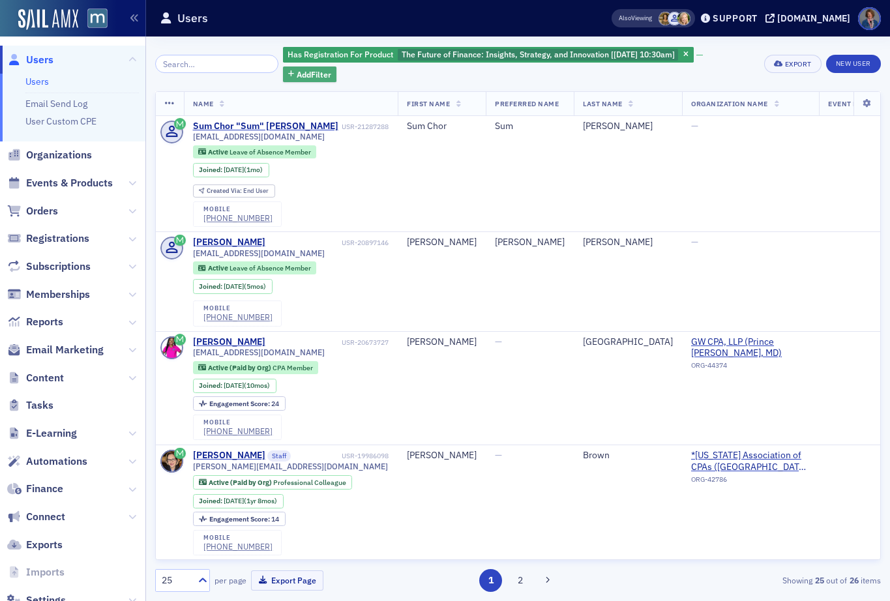
click at [298, 72] on span "Add Filter" at bounding box center [314, 74] width 35 height 12
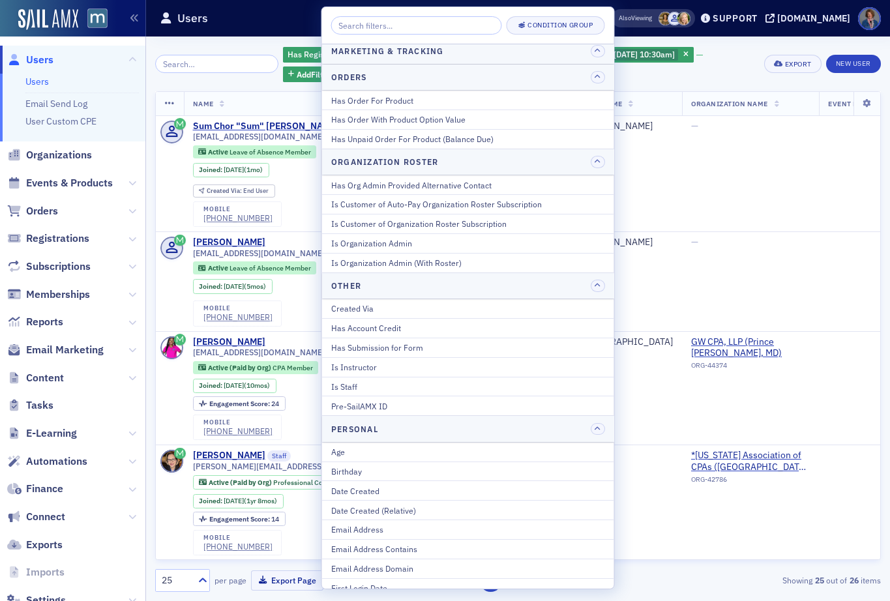
scroll to position [1062, 0]
click at [410, 96] on div "Has Order For Product" at bounding box center [468, 99] width 274 height 12
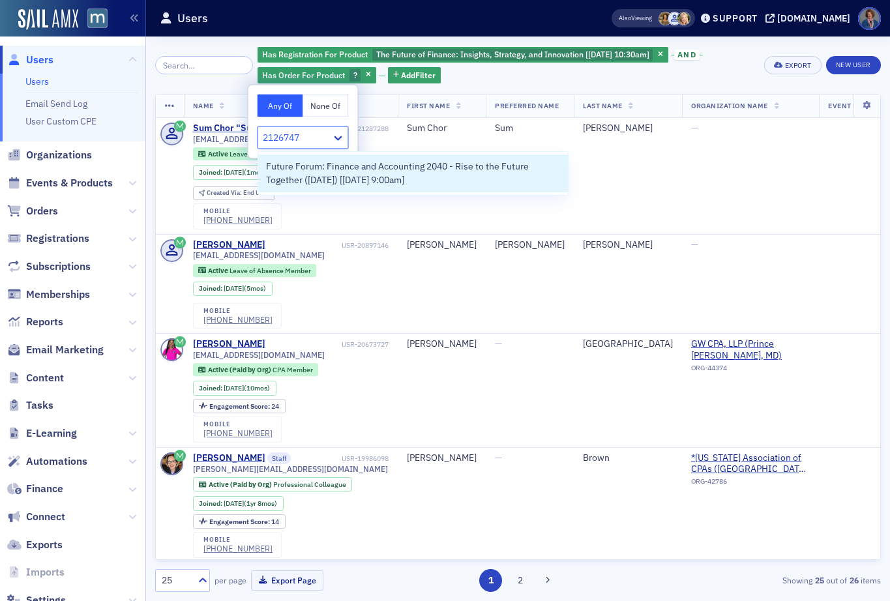
type input "21267471"
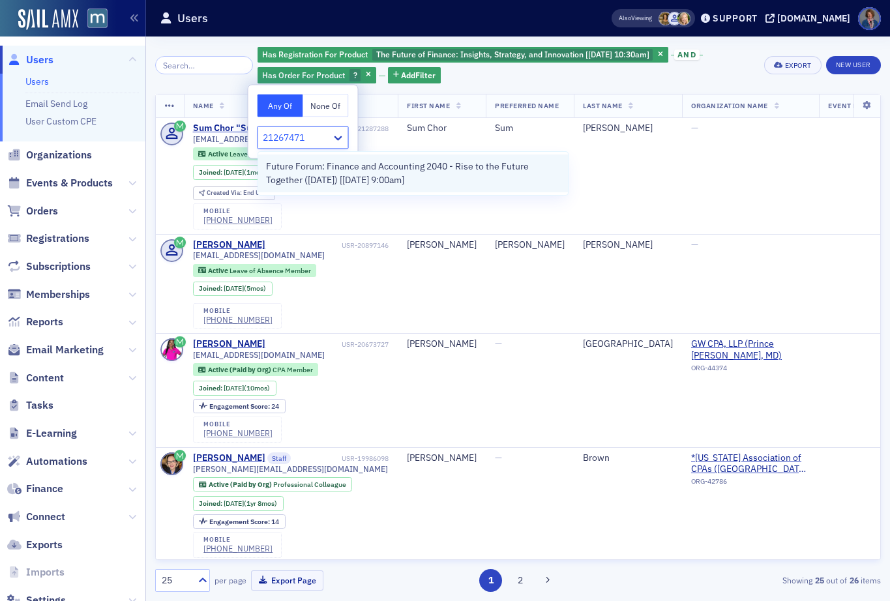
drag, startPoint x: 389, startPoint y: 177, endPoint x: 443, endPoint y: 153, distance: 59.3
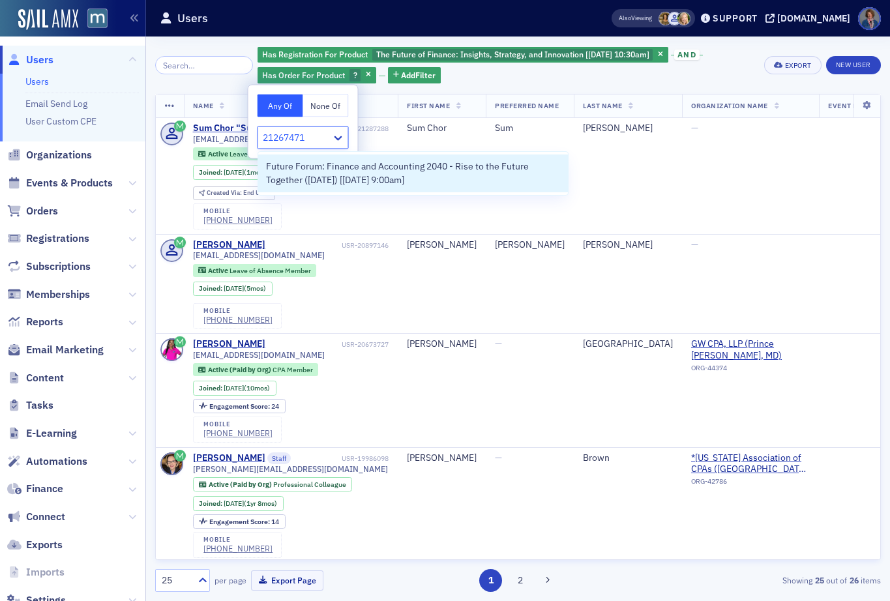
click at [389, 177] on span "Future Forum: Finance and Accounting 2040 - Rise to the Future Together (Octobe…" at bounding box center [413, 173] width 295 height 27
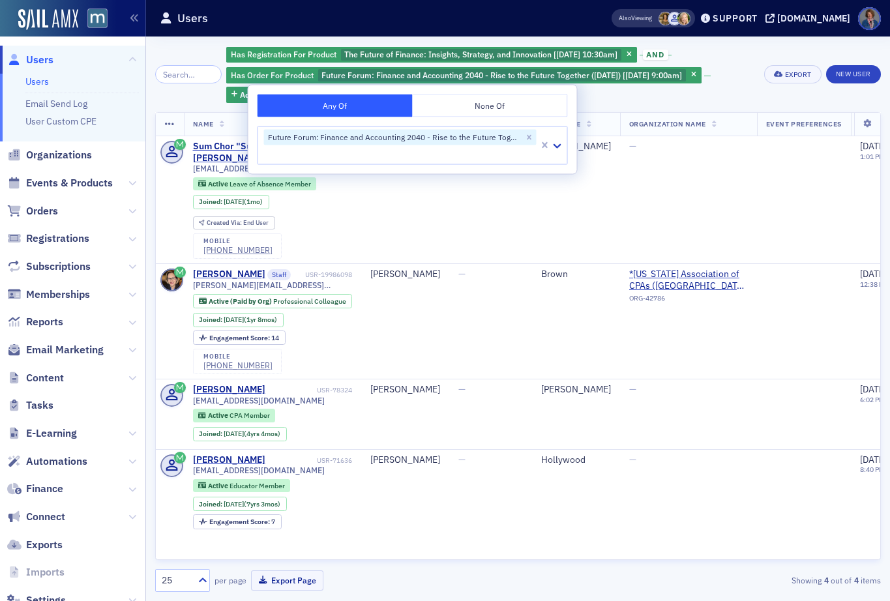
click at [623, 95] on div "Has Registration For Product The Future of Finance: Insights, Strategy, and Inn…" at bounding box center [490, 74] width 529 height 57
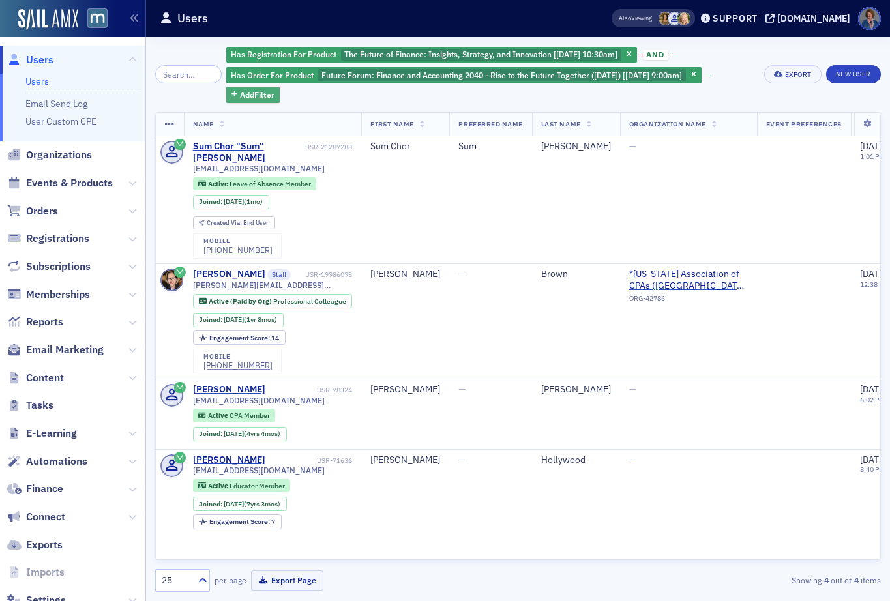
click at [240, 98] on span "Add Filter" at bounding box center [257, 95] width 35 height 12
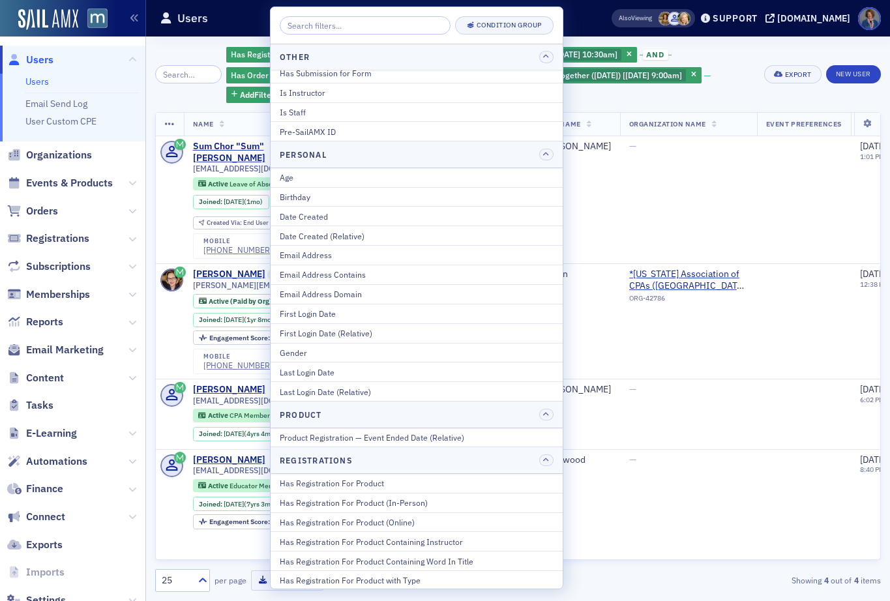
scroll to position [1336, 0]
click at [389, 483] on div "Has Registration For Product" at bounding box center [417, 482] width 274 height 12
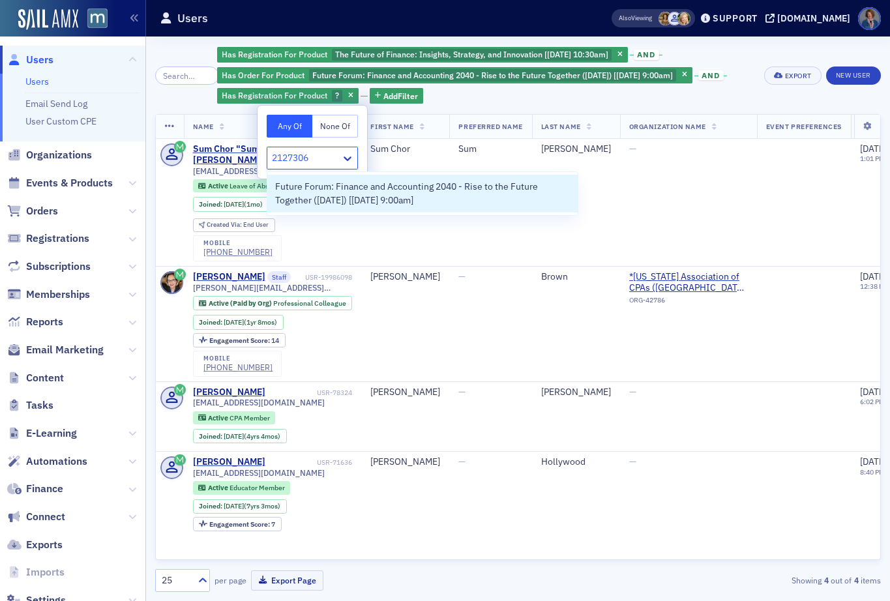
type input "21273064"
click at [394, 198] on span "Future Forum: Finance and Accounting 2040 - Rise to the Future Together (Novemb…" at bounding box center [422, 193] width 295 height 27
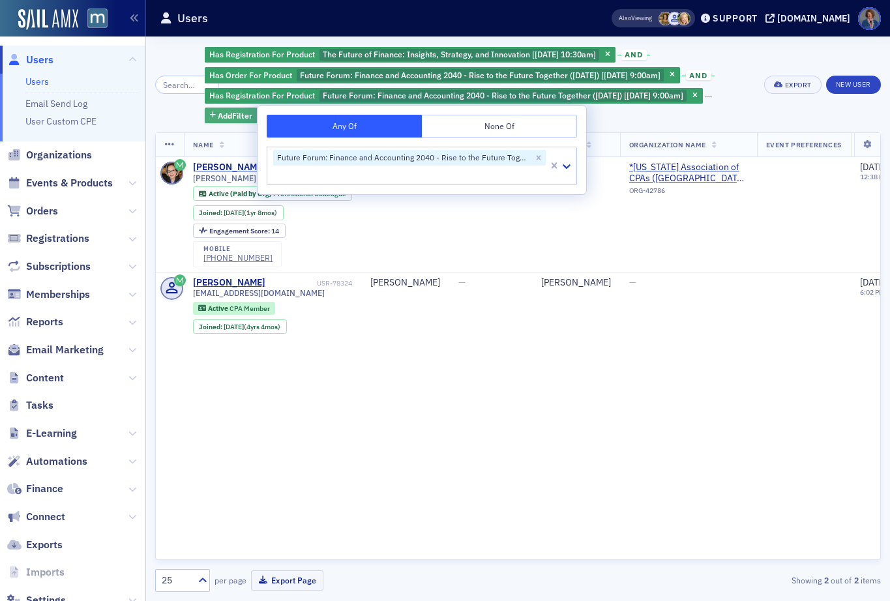
click at [234, 114] on span "Add Filter" at bounding box center [235, 116] width 35 height 12
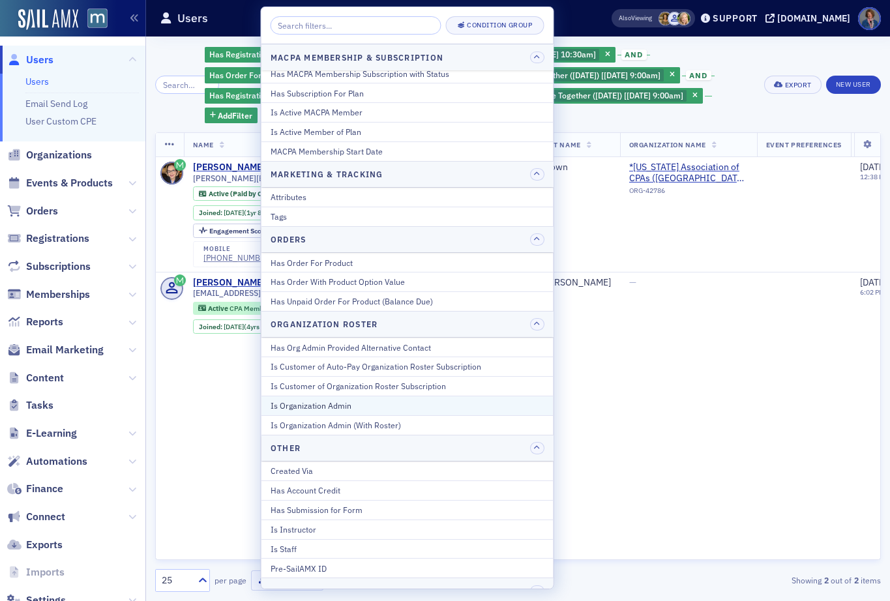
scroll to position [901, 0]
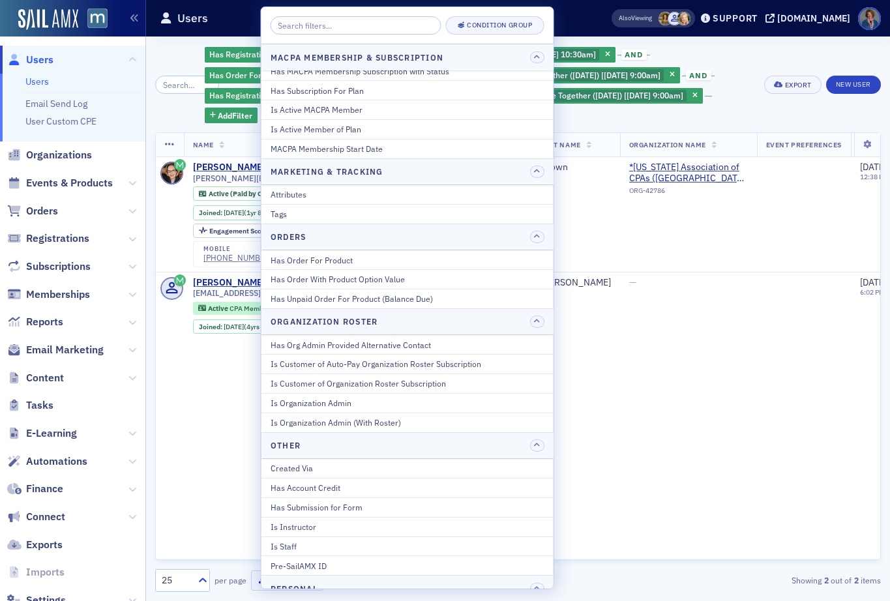
drag, startPoint x: 353, startPoint y: 256, endPoint x: 383, endPoint y: 257, distance: 30.0
click at [353, 256] on div "Has Order For Product" at bounding box center [408, 260] width 274 height 12
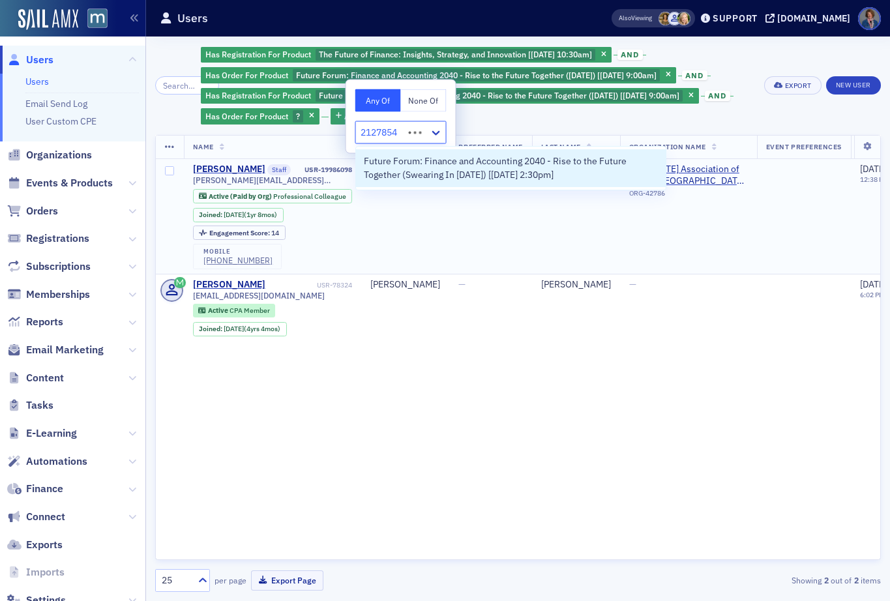
type input "21278548"
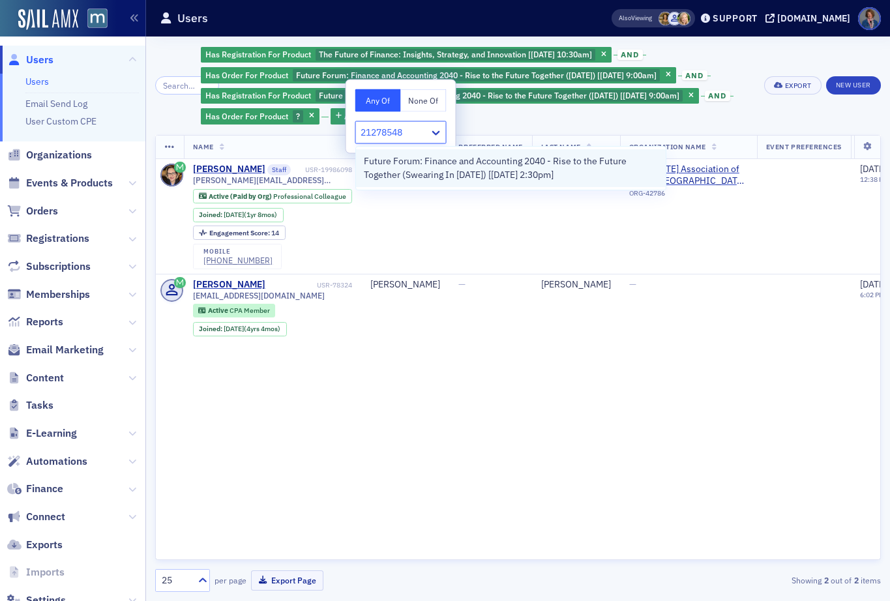
click at [556, 177] on span "Future Forum: Finance and Accounting 2040 - Rise to the Future Together (Sweari…" at bounding box center [511, 168] width 295 height 27
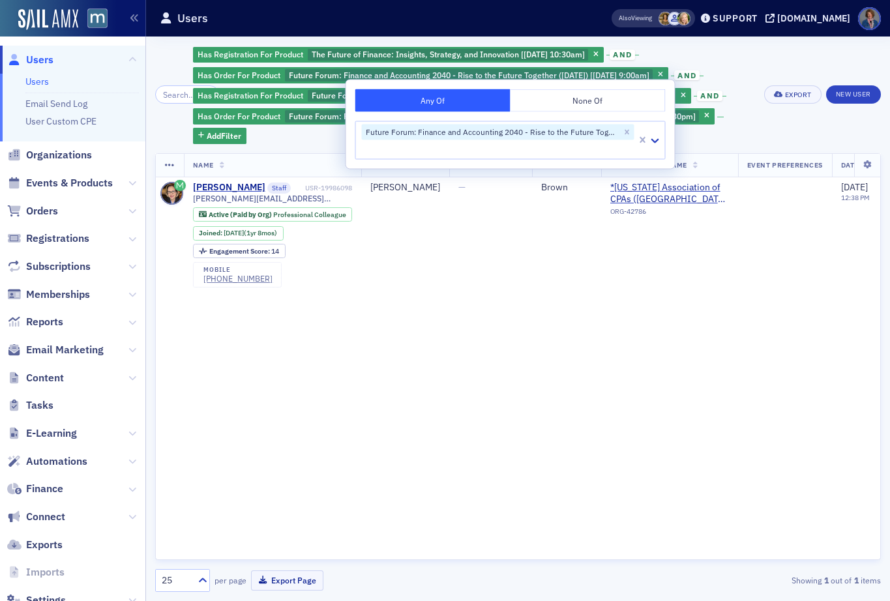
click at [805, 133] on div "Has Registration For Product The Future of Finance: Insights, Strategy, and Inn…" at bounding box center [518, 95] width 726 height 98
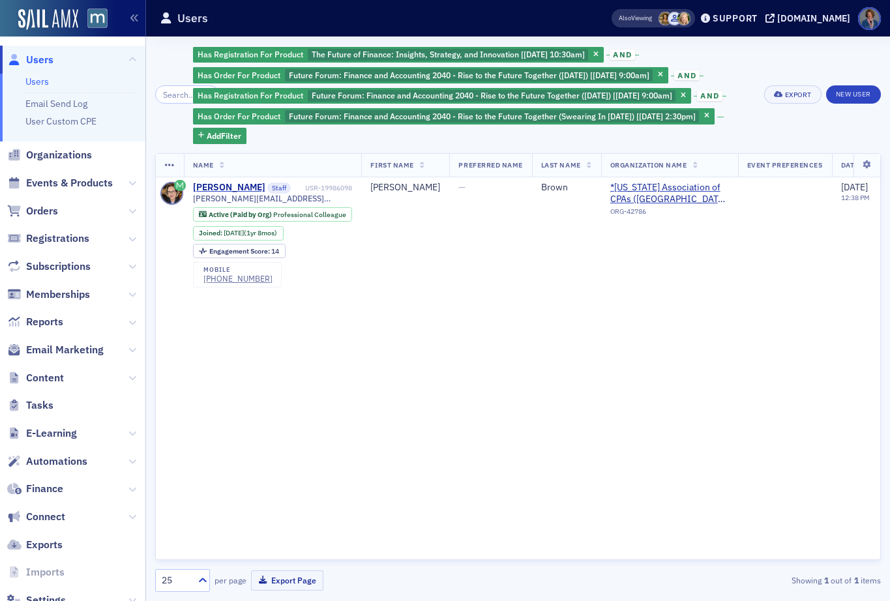
click at [700, 76] on span "and" at bounding box center [686, 75] width 25 height 10
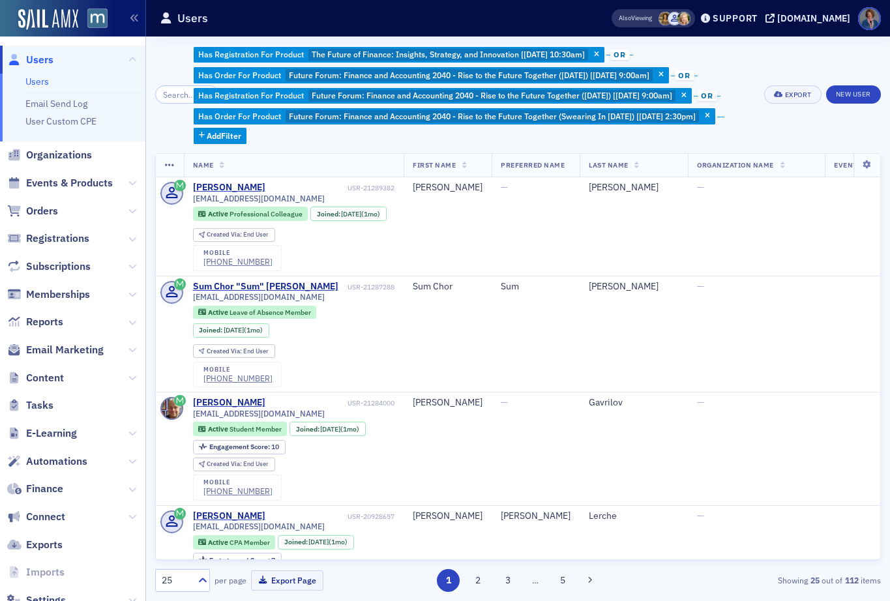
click at [629, 55] on span "or" at bounding box center [620, 55] width 20 height 10
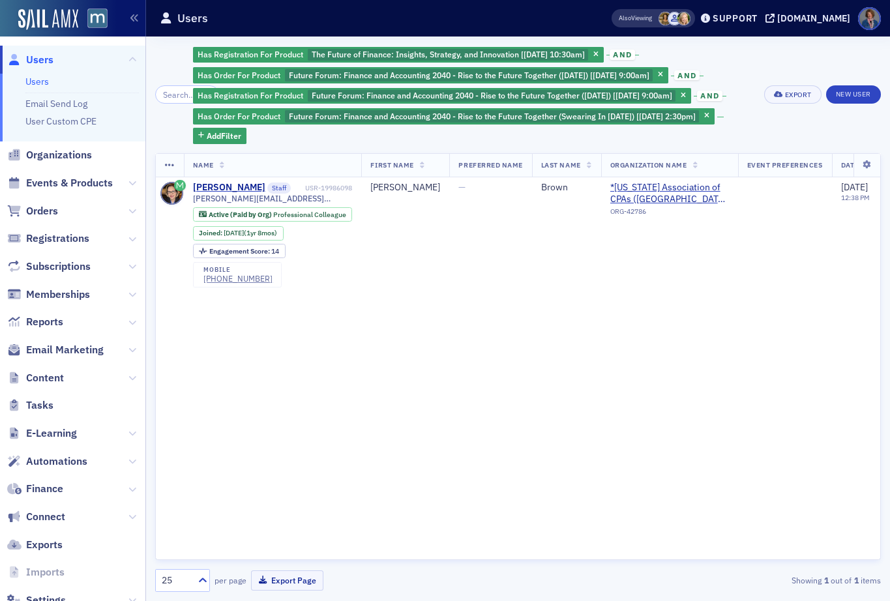
click at [827, 55] on div "Has Registration For Product The Future of Finance: Insights, Strategy, and Inn…" at bounding box center [518, 95] width 726 height 98
click at [689, 98] on span "button" at bounding box center [684, 96] width 12 height 12
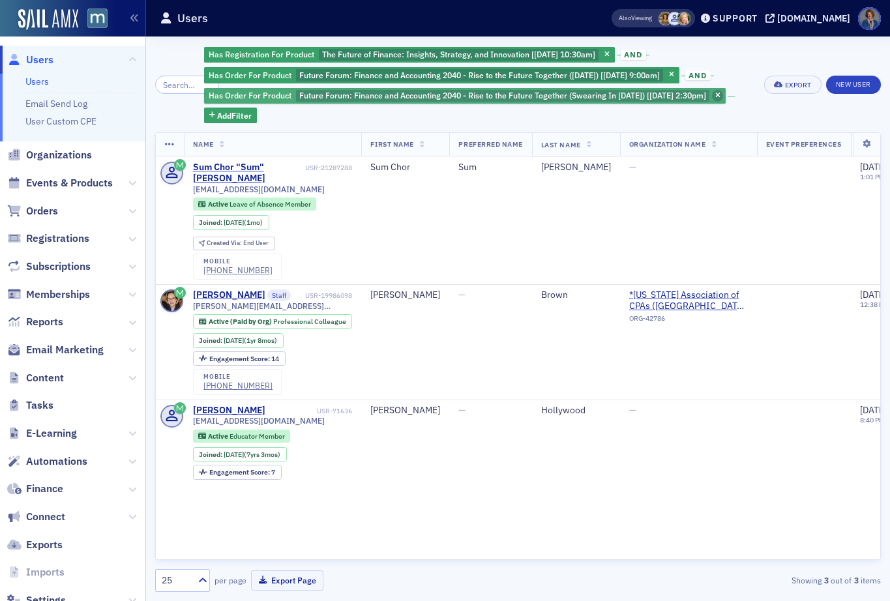
click at [721, 96] on icon "button" at bounding box center [717, 96] width 5 height 7
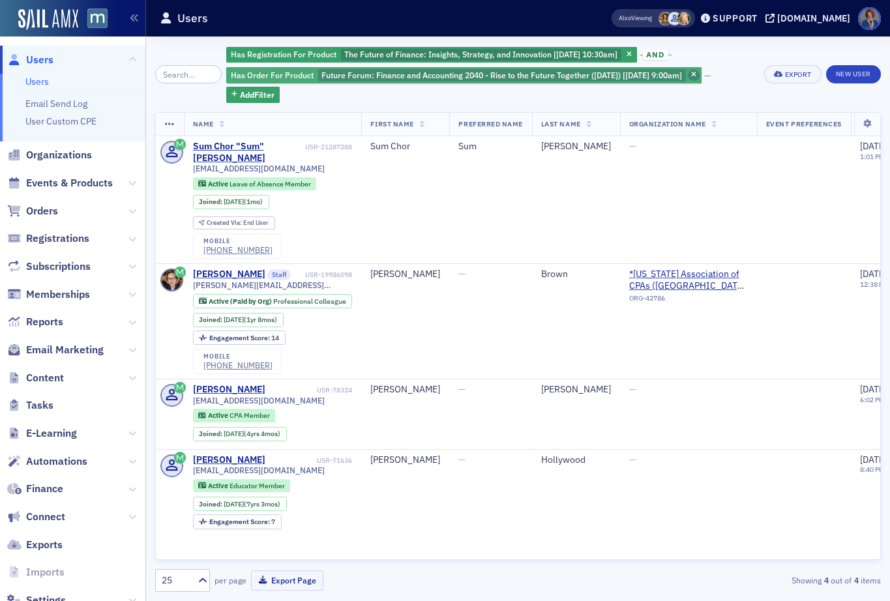
click at [696, 75] on icon "button" at bounding box center [693, 75] width 5 height 7
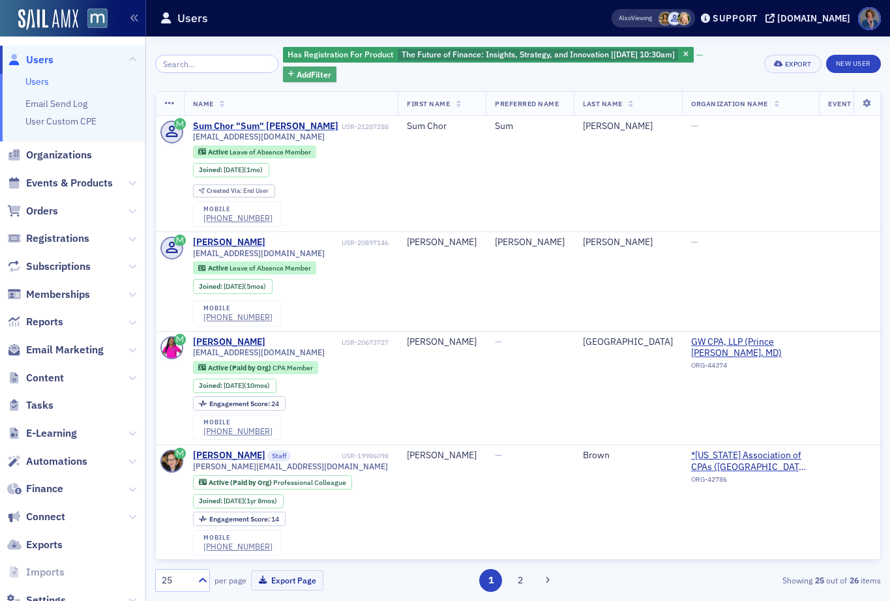
click at [287, 67] on button "Add Filter" at bounding box center [309, 75] width 53 height 16
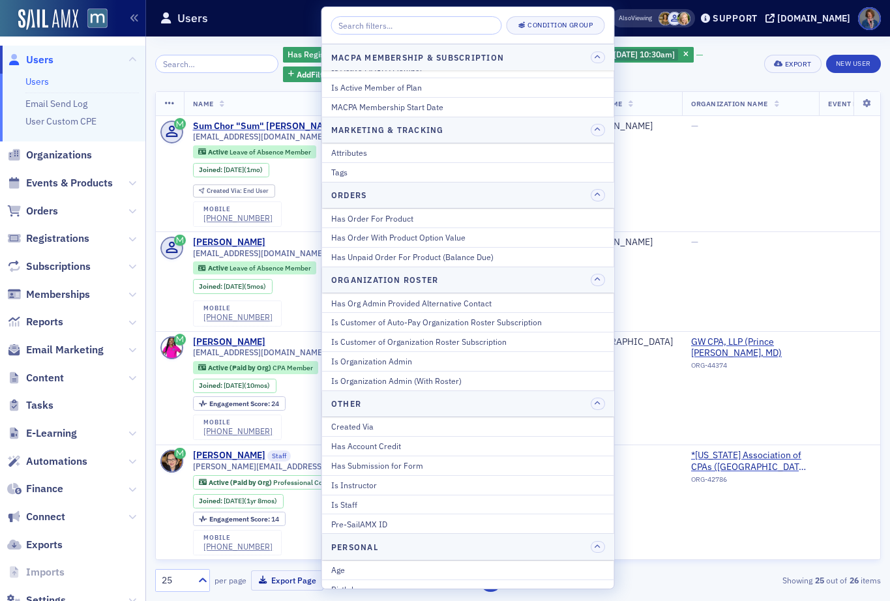
scroll to position [1515, 0]
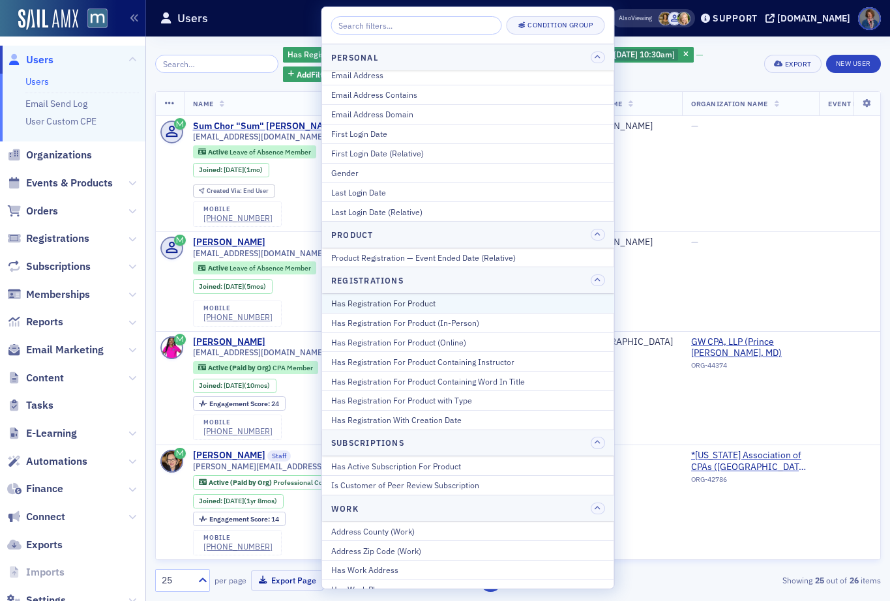
click at [376, 306] on div "Has Registration For Product" at bounding box center [468, 303] width 274 height 12
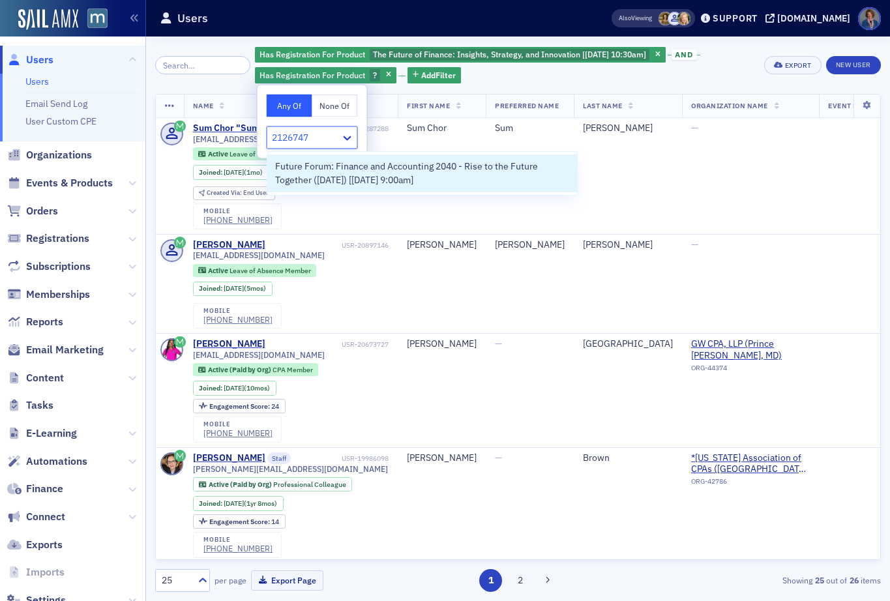
type input "21267471"
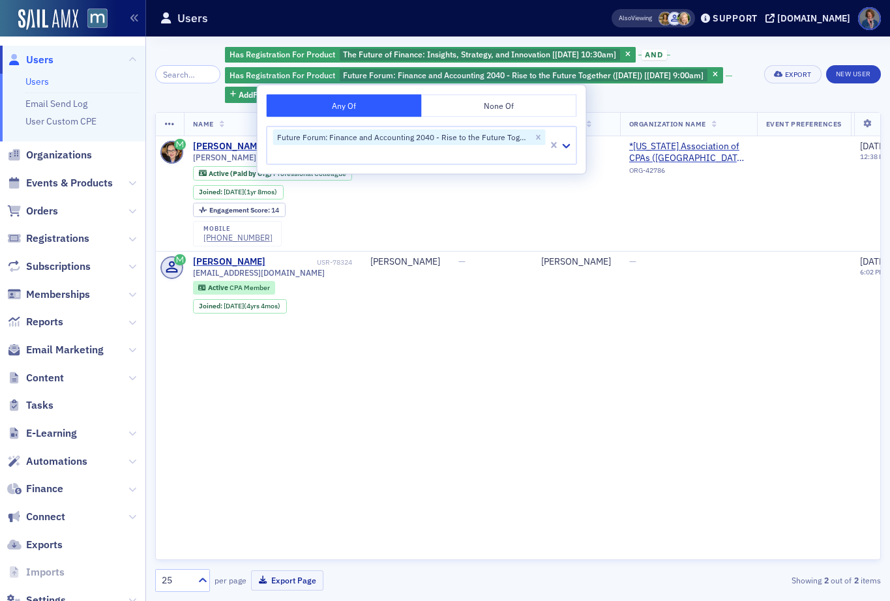
click at [664, 94] on div "Has Registration For Product The Future of Finance: Insights, Strategy, and Inn…" at bounding box center [490, 74] width 530 height 57
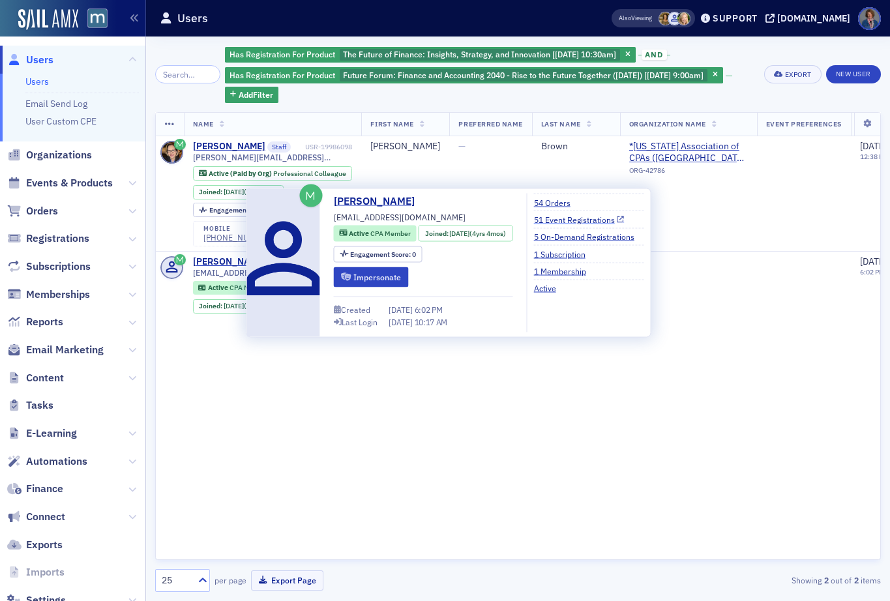
click at [624, 220] on icon at bounding box center [620, 219] width 7 height 7
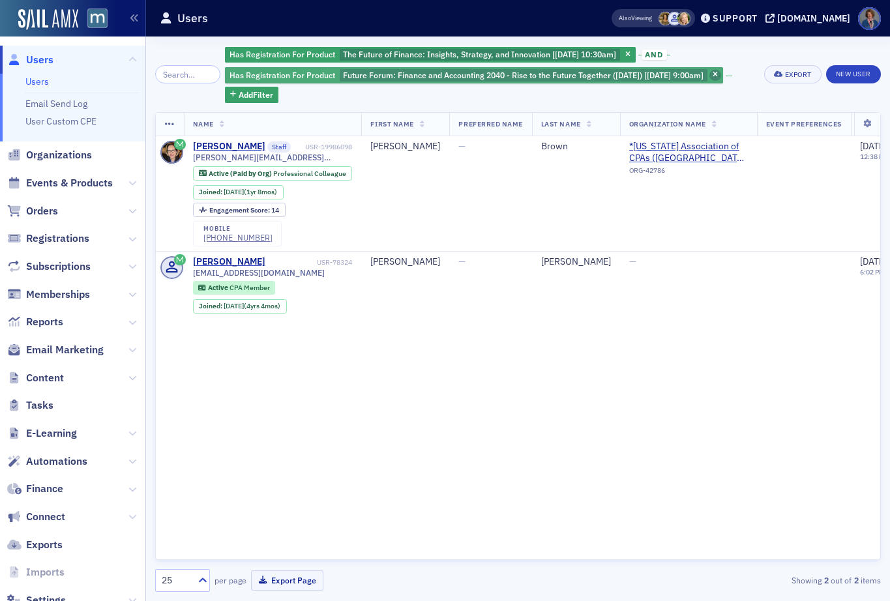
click at [721, 75] on span "button" at bounding box center [715, 76] width 12 height 12
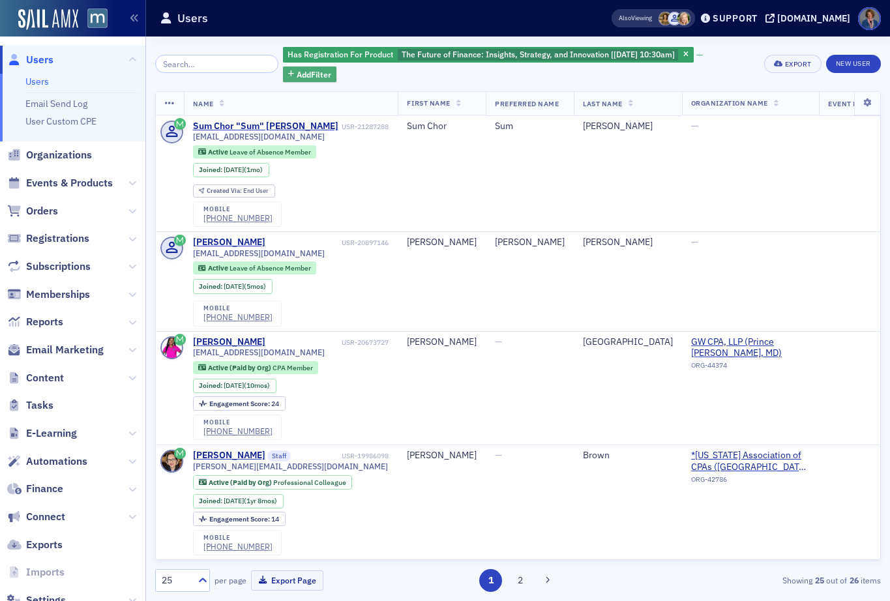
click at [300, 75] on span "Add Filter" at bounding box center [314, 74] width 35 height 12
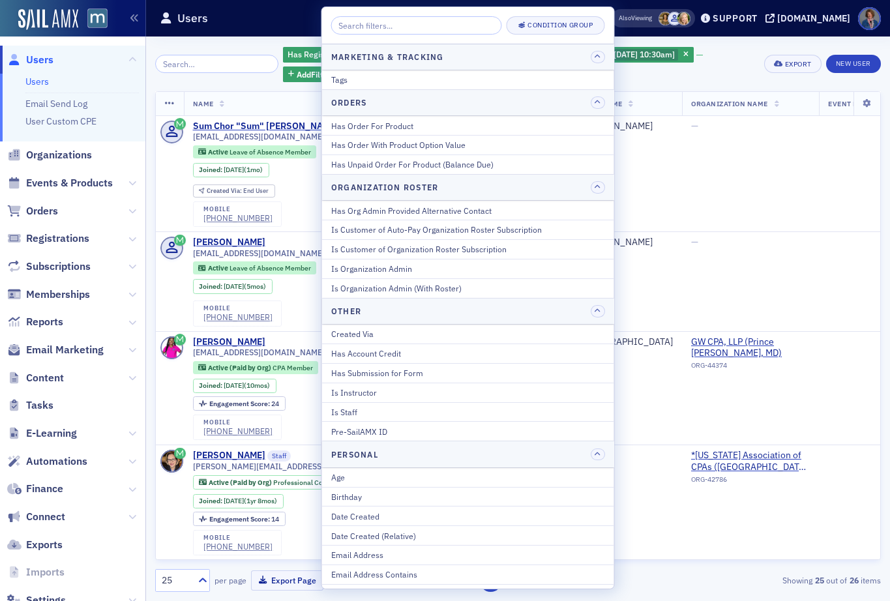
scroll to position [1195, 0]
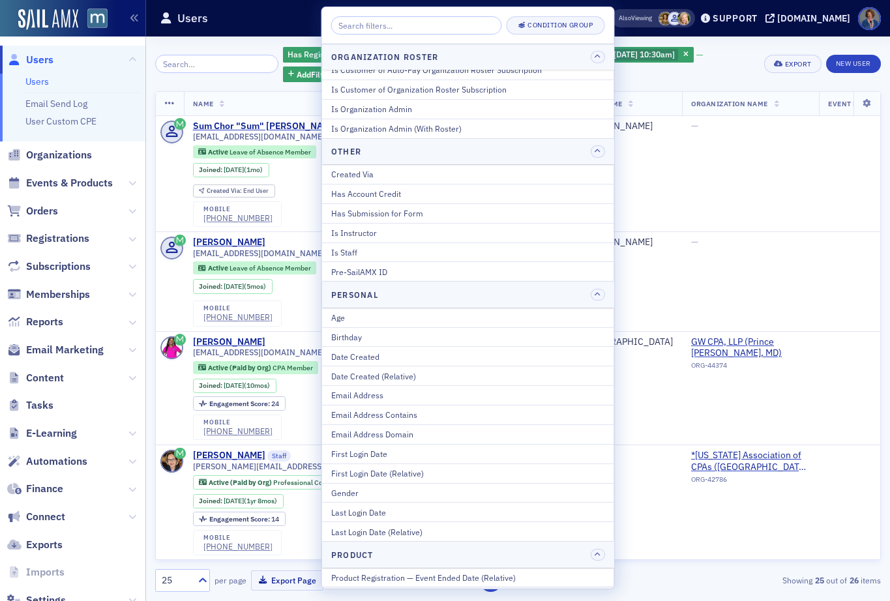
click at [720, 58] on div "Has Registration For Product The Future of Finance: Insights, Strategy, and Inn…" at bounding box center [519, 64] width 472 height 37
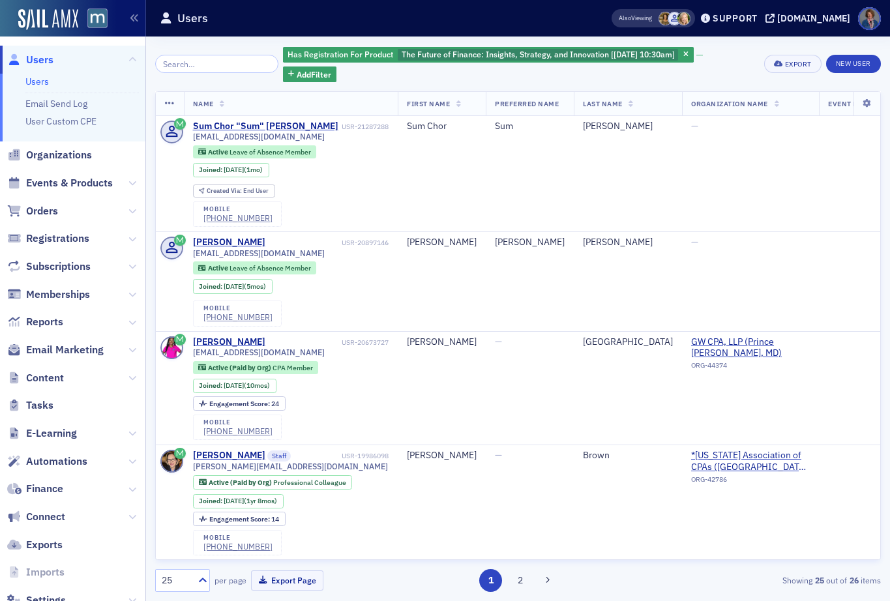
click at [42, 85] on link "Users" at bounding box center [36, 82] width 23 height 12
click at [687, 55] on span "button" at bounding box center [686, 55] width 12 height 12
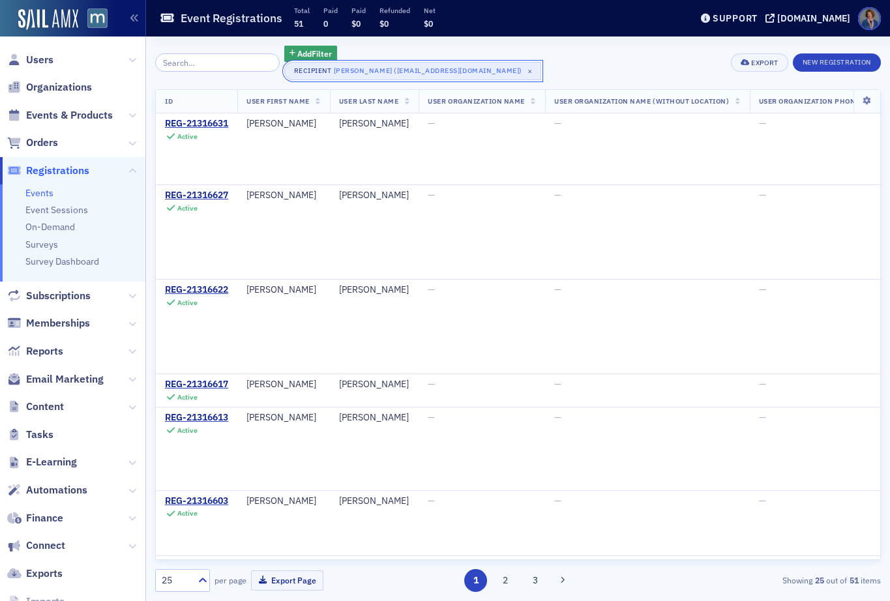
click at [359, 73] on div "Laurie Smith (ssmith0804@aol.com)" at bounding box center [428, 70] width 188 height 13
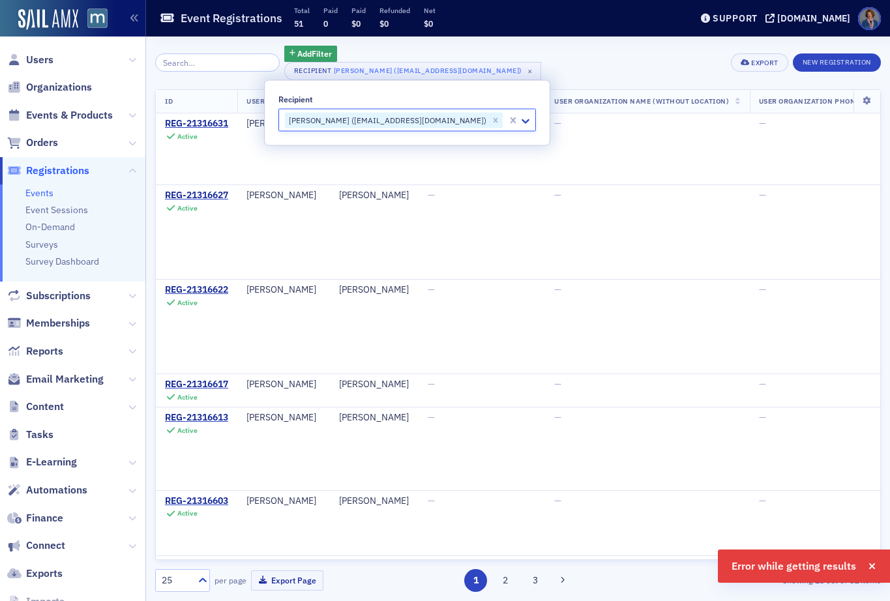
click at [557, 61] on div "Add Filter Recipient Laurie Smith (ssmith0804@aol.com) × Export New Registration" at bounding box center [518, 63] width 726 height 35
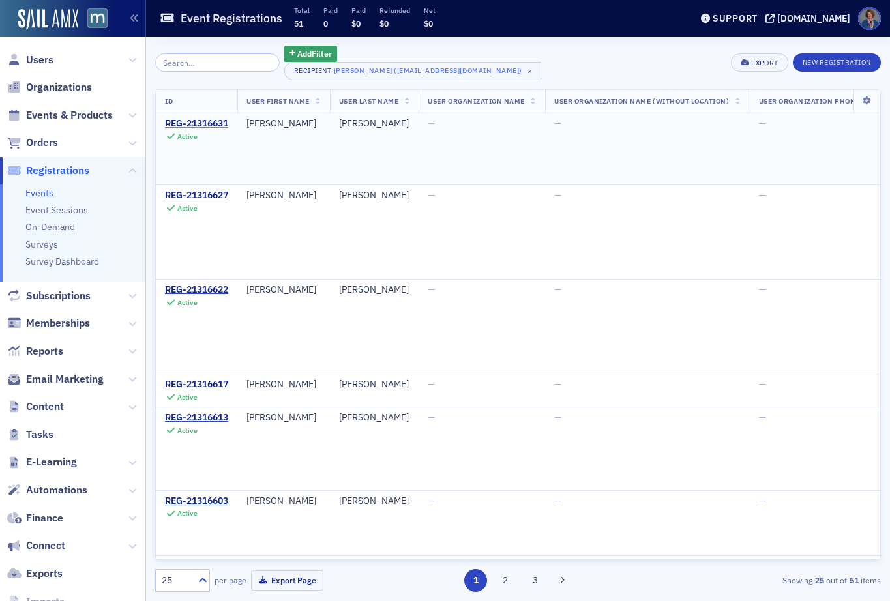
click at [199, 125] on div "REG-21316631" at bounding box center [196, 124] width 63 height 12
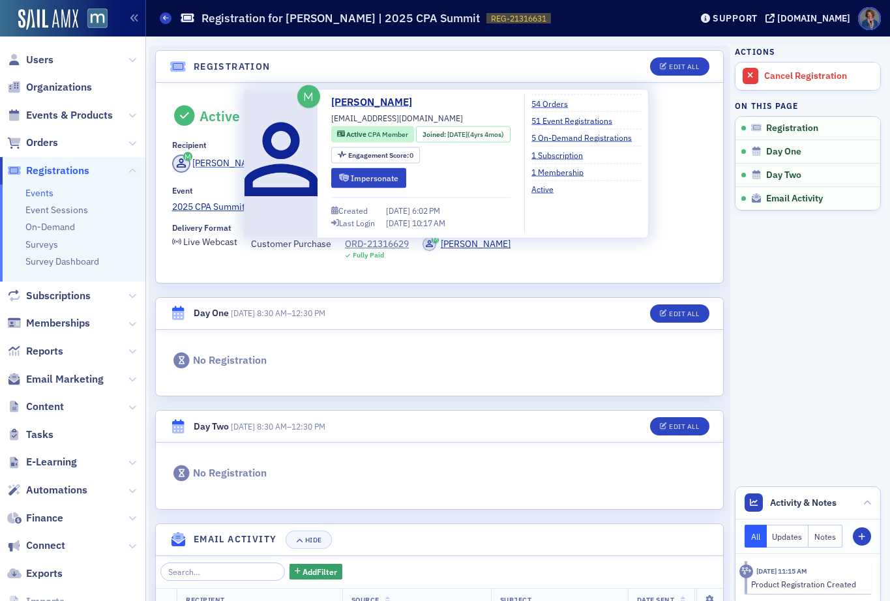
click at [227, 162] on div "Laurie Smith" at bounding box center [227, 164] width 70 height 14
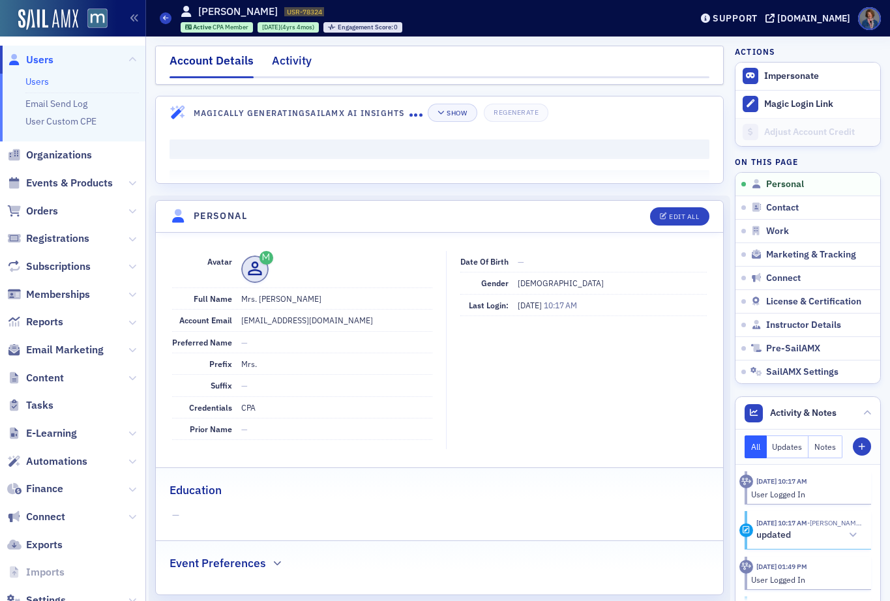
click at [295, 61] on div "Activity" at bounding box center [292, 64] width 40 height 24
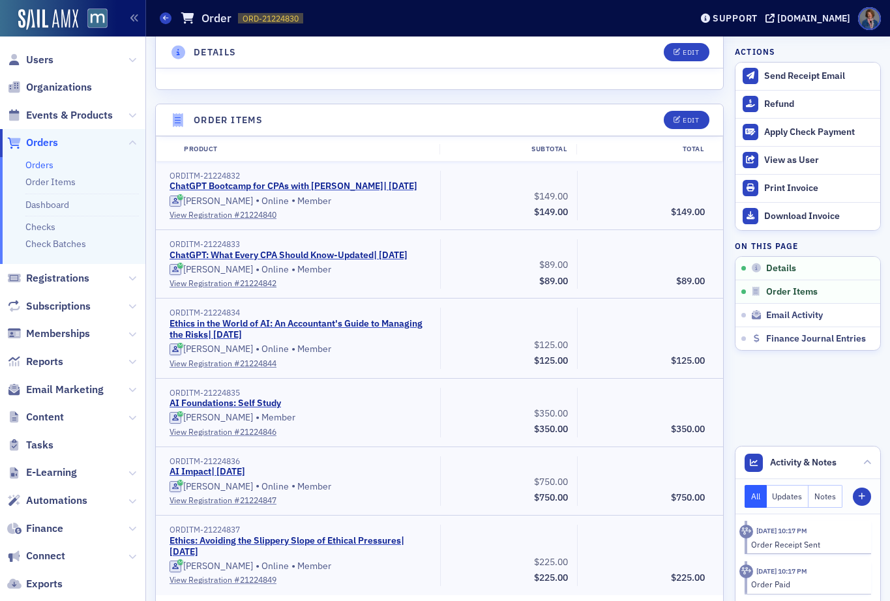
scroll to position [403, 0]
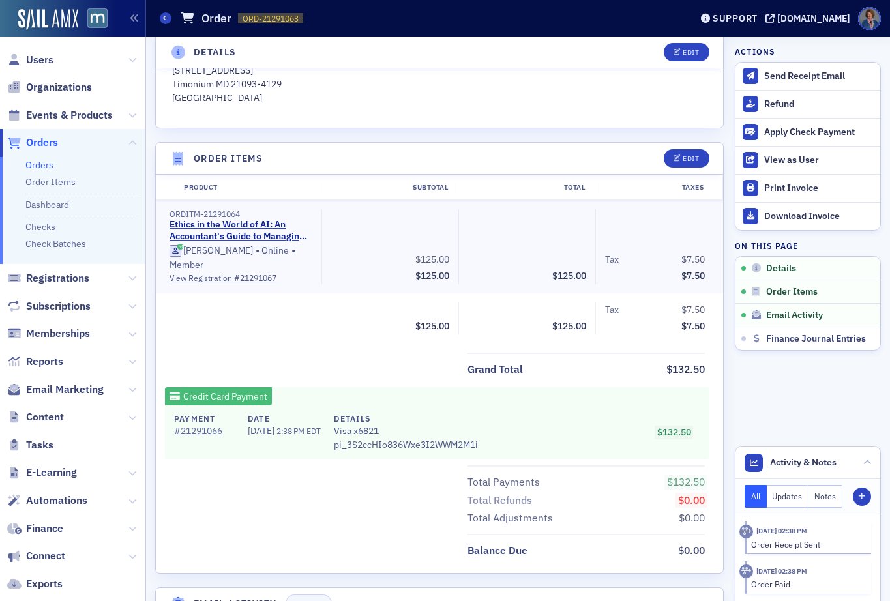
scroll to position [391, 0]
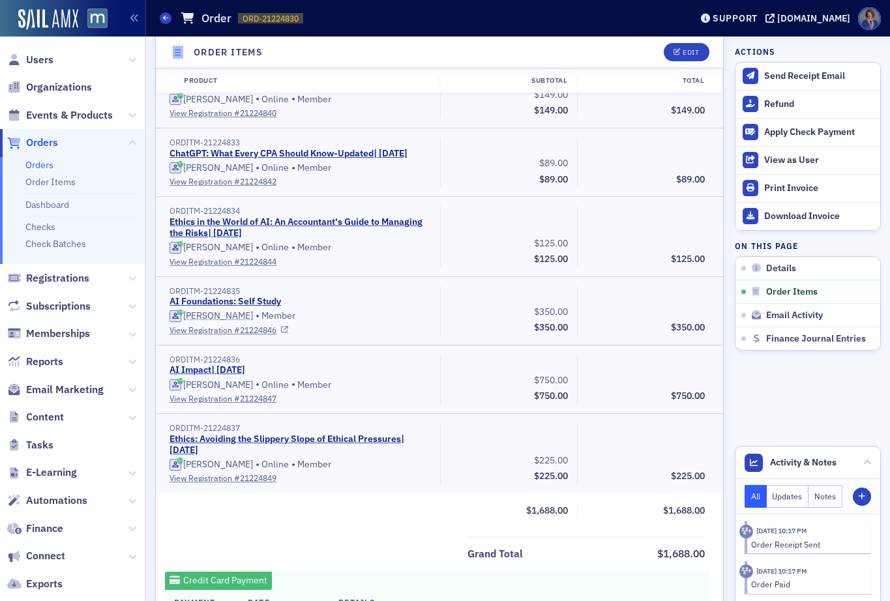
scroll to position [500, 0]
